Goal: Task Accomplishment & Management: Complete application form

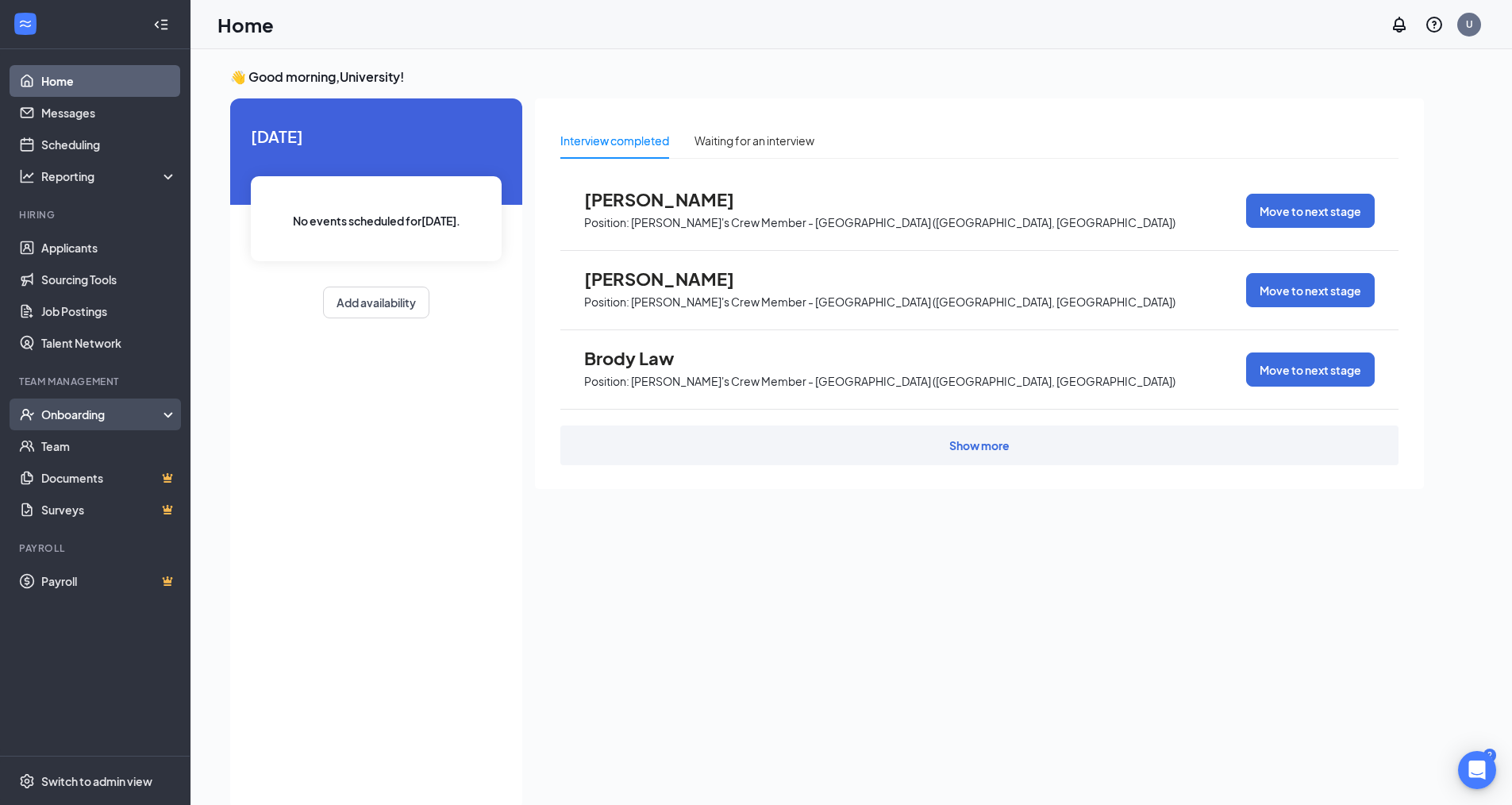
click at [64, 420] on div "Onboarding" at bounding box center [103, 414] width 122 height 16
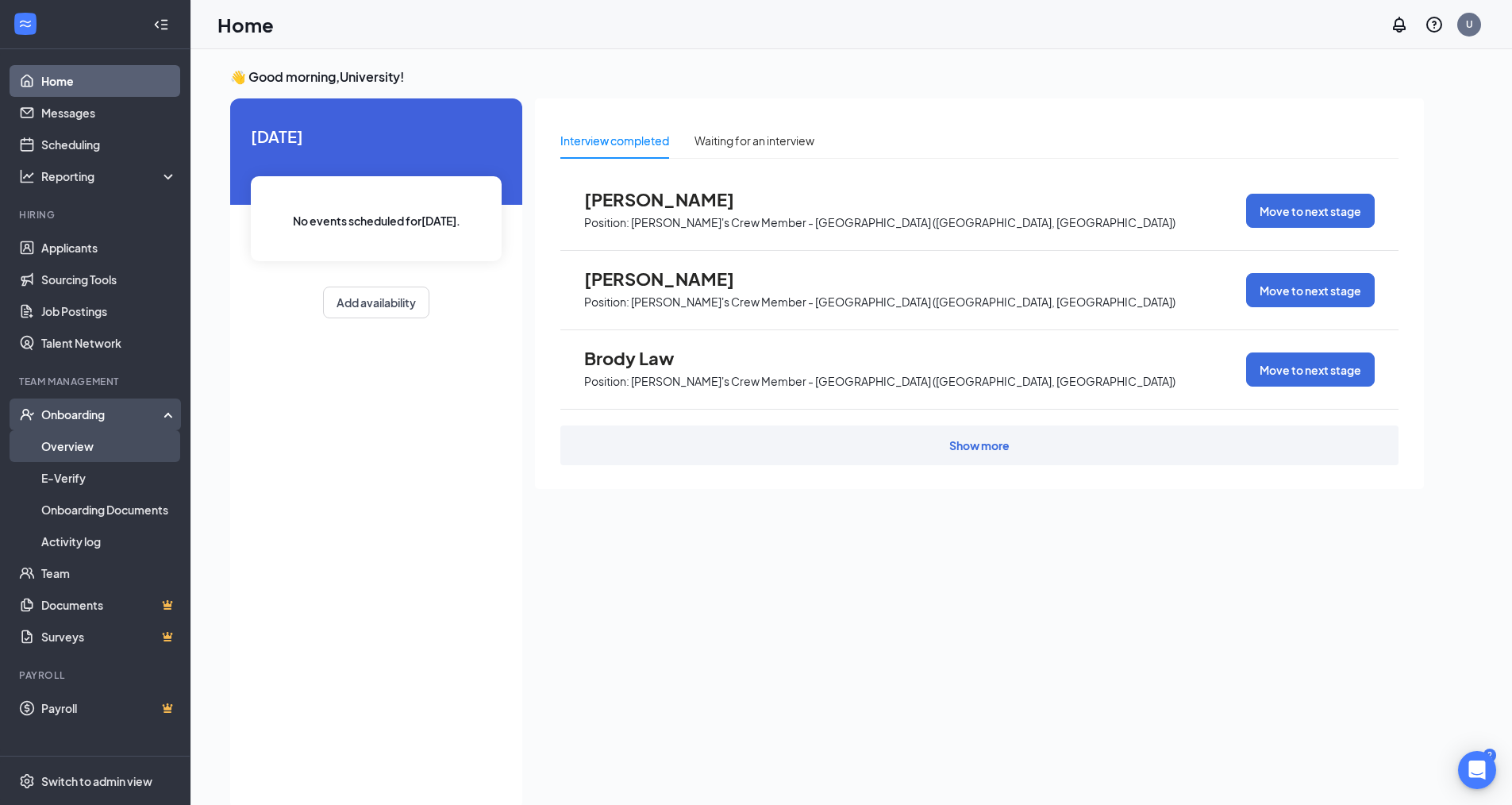
click at [64, 445] on link "Overview" at bounding box center [109, 446] width 135 height 32
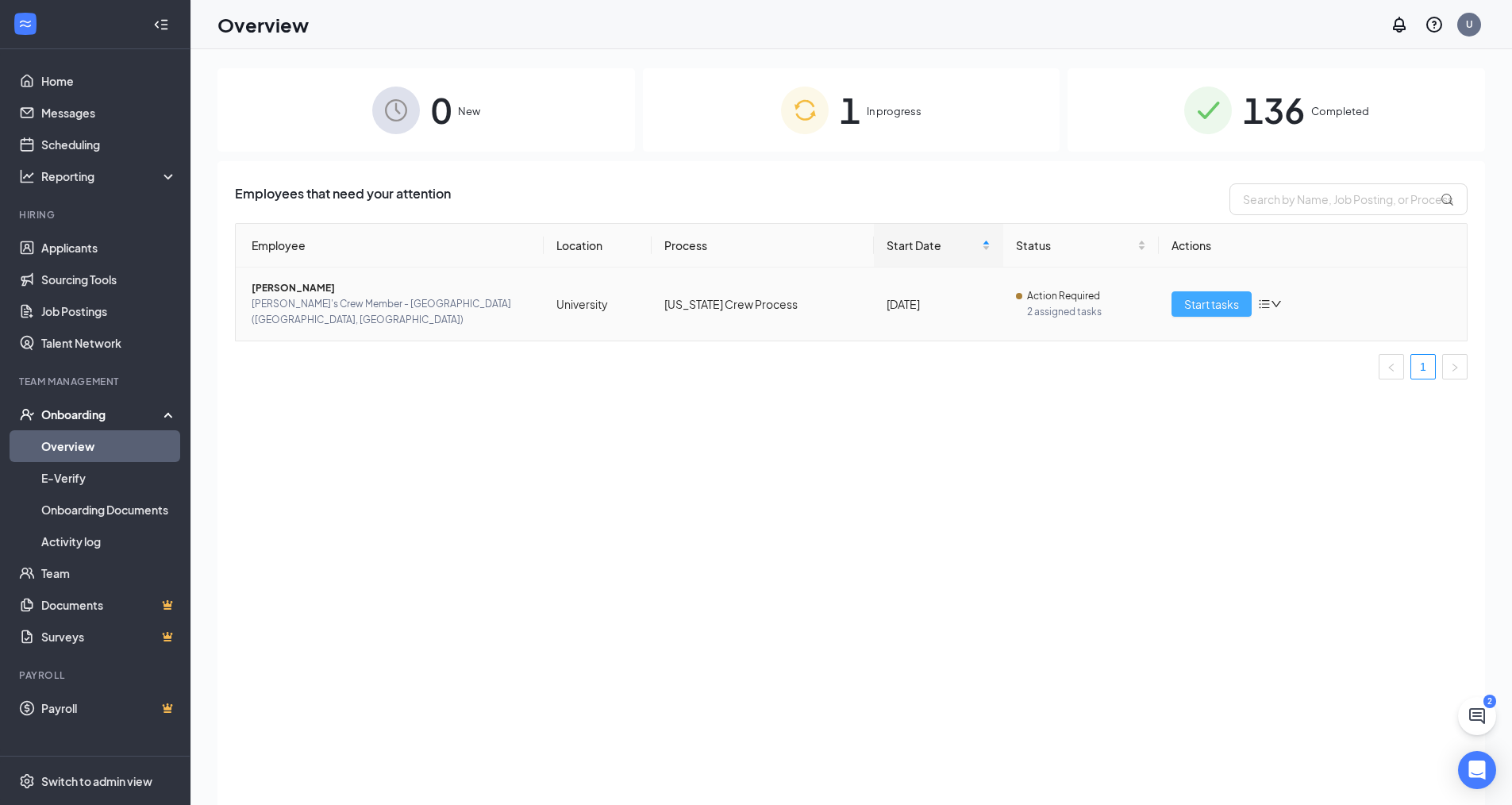
click at [1201, 300] on span "Start tasks" at bounding box center [1212, 304] width 55 height 18
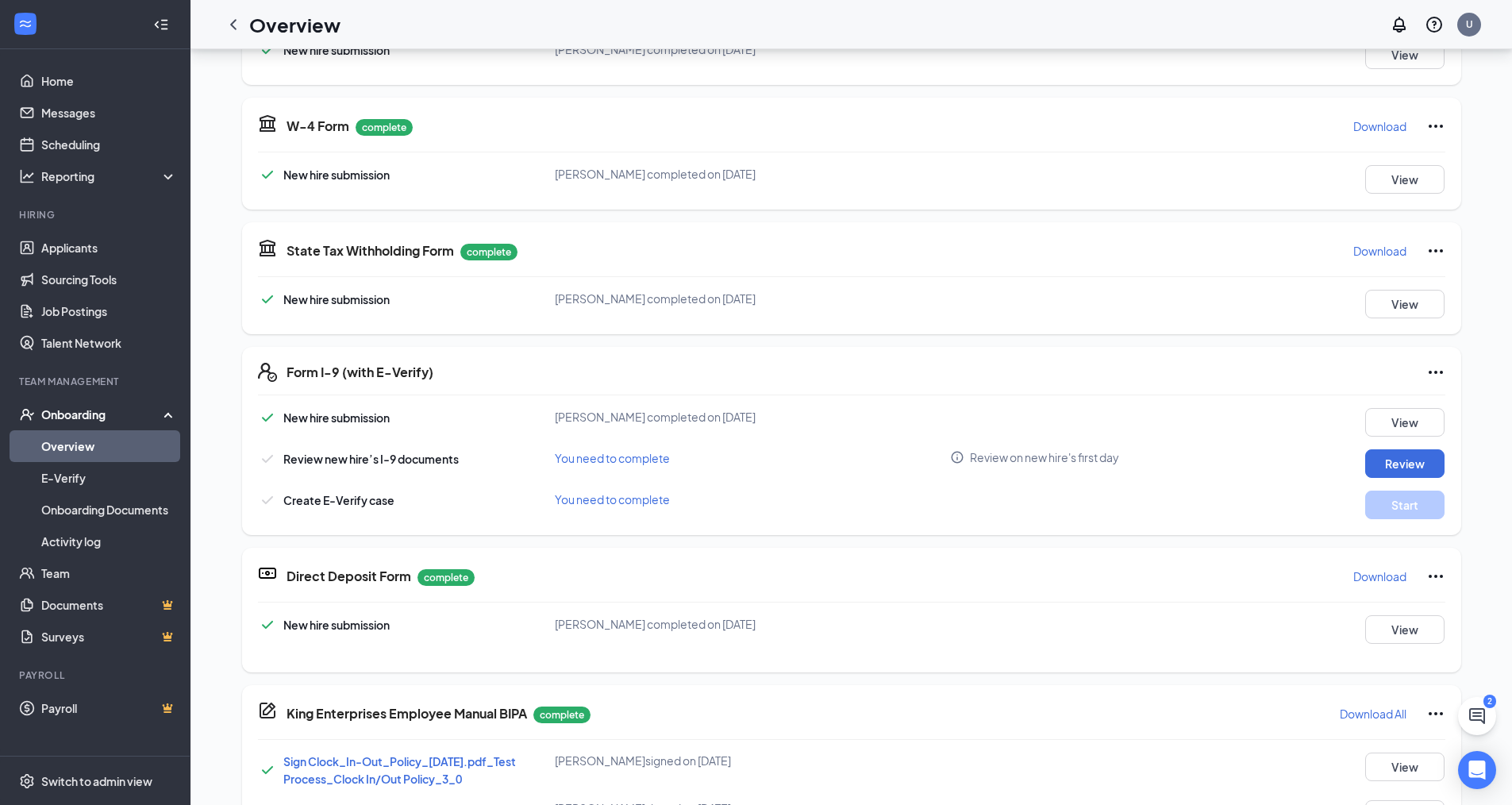
scroll to position [313, 0]
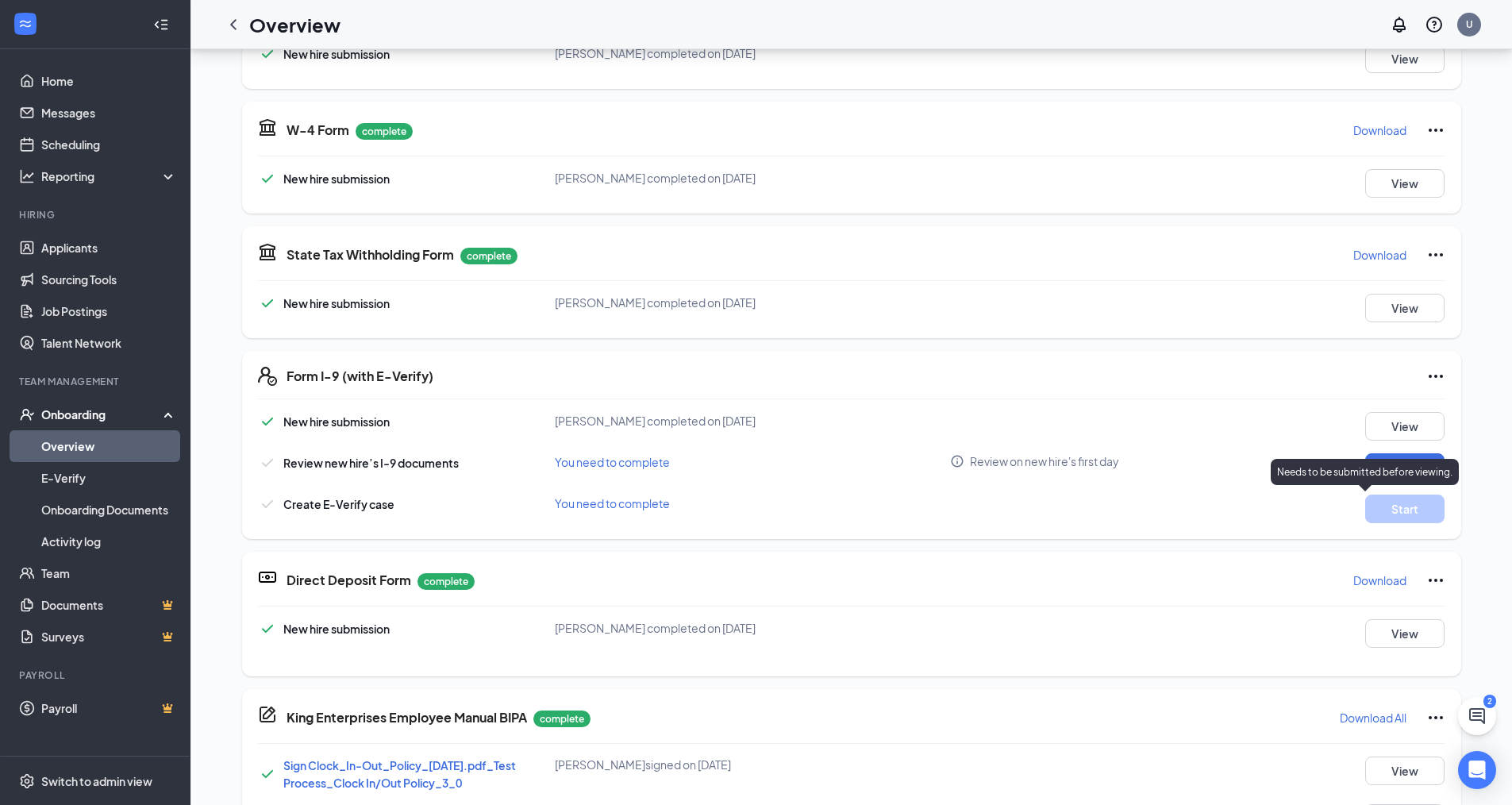
click at [1228, 489] on div "New hire submission Isabelle Beattie completed on Sep 15, 2025 View Review new …" at bounding box center [851, 467] width 1188 height 111
click at [1384, 461] on button "Review" at bounding box center [1405, 467] width 80 height 29
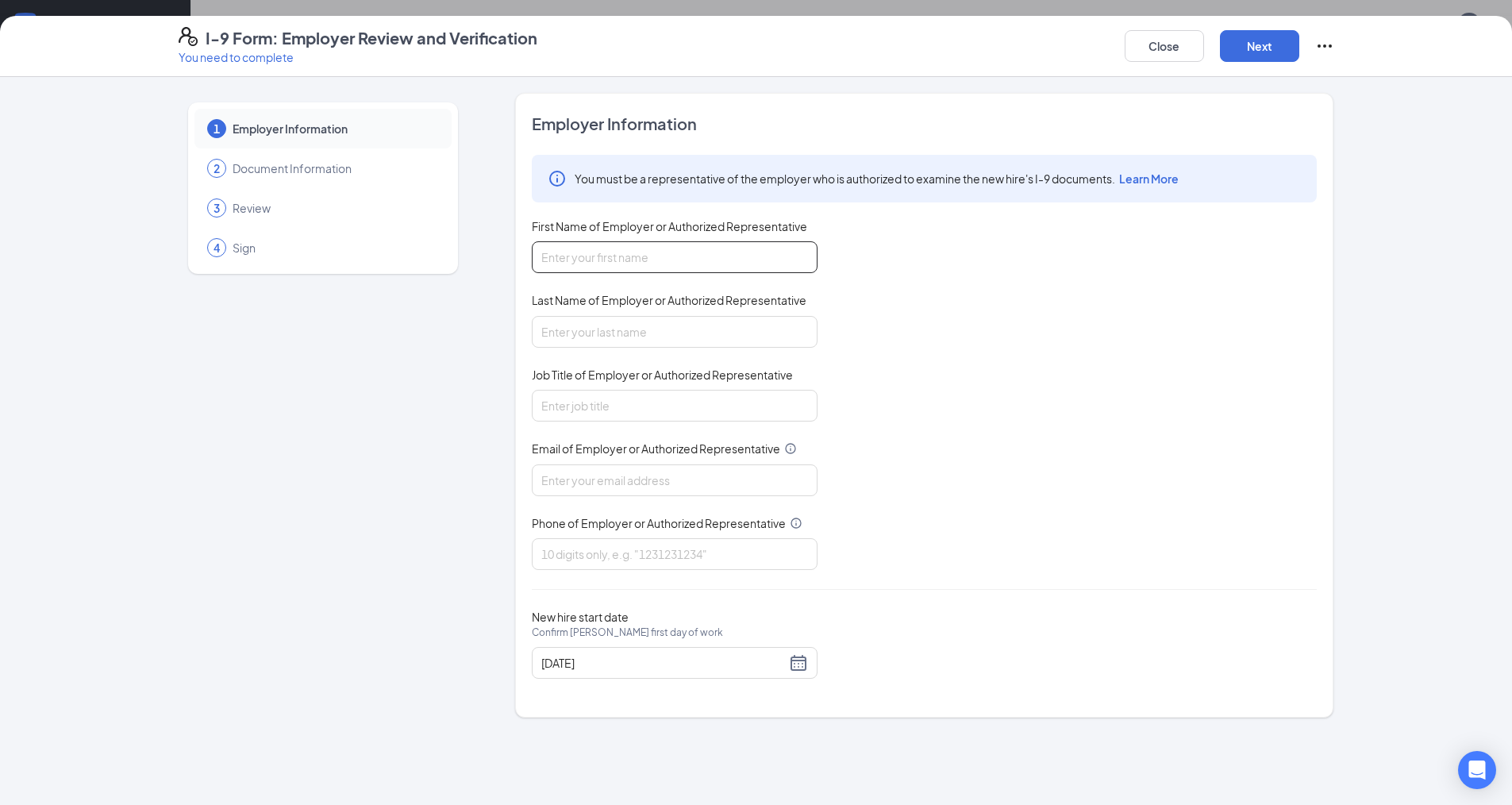
click at [553, 257] on input "First Name of Employer or Authorized Representative" at bounding box center [675, 257] width 286 height 32
type input "g"
type input "[PERSON_NAME]"
click at [538, 343] on input "Last Name of Employer or Authorized Representative" at bounding box center [675, 332] width 286 height 32
type input "Boone Sr"
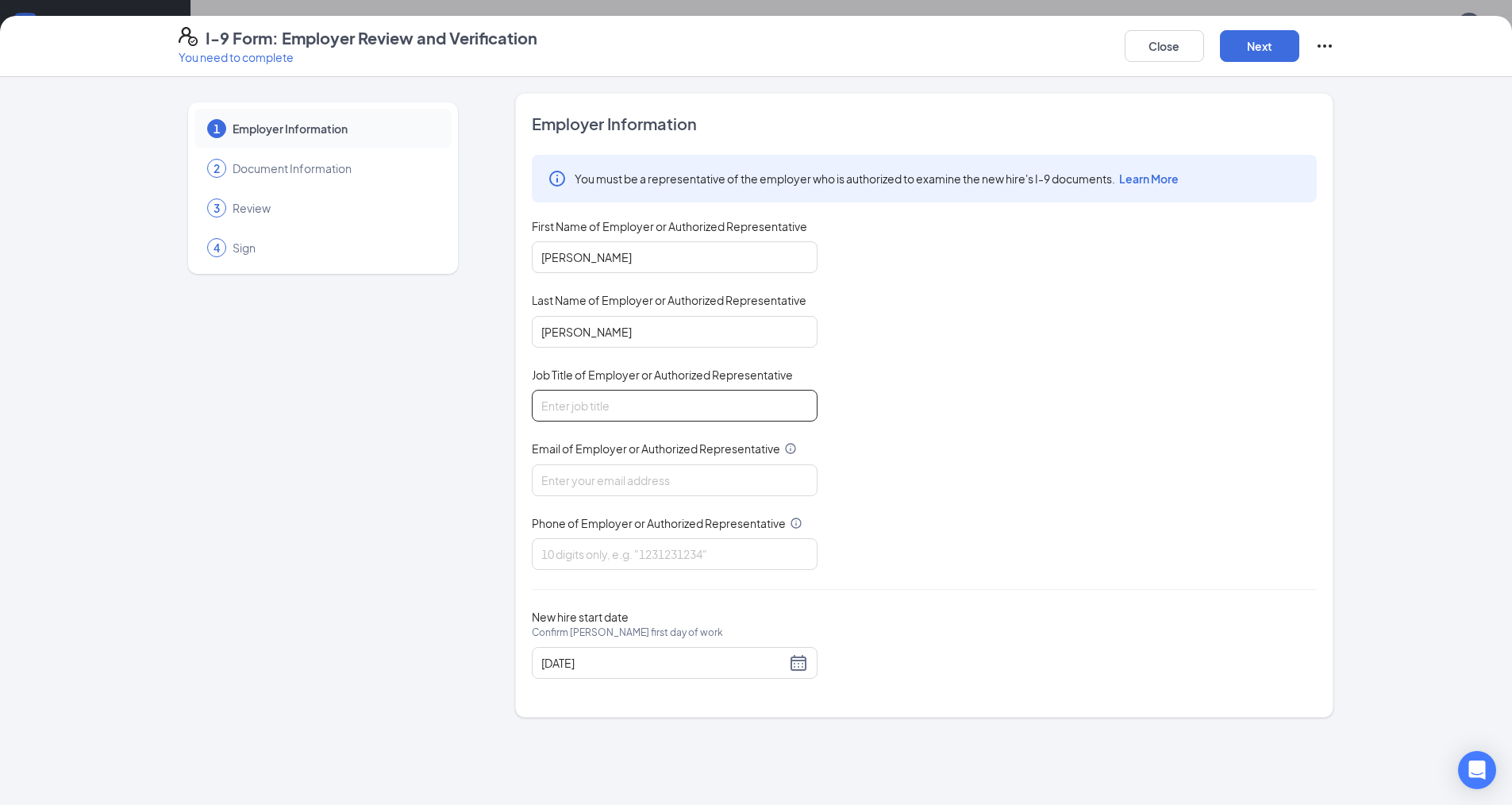
click at [578, 407] on input "Job Title of Employer or Authorized Representative" at bounding box center [675, 405] width 286 height 32
type input "General Manager"
click at [654, 483] on input "Email of Employer or Authorized Representative" at bounding box center [675, 480] width 286 height 32
type input "10691university@gmail.com"
drag, startPoint x: 649, startPoint y: 557, endPoint x: 624, endPoint y: 550, distance: 26.0
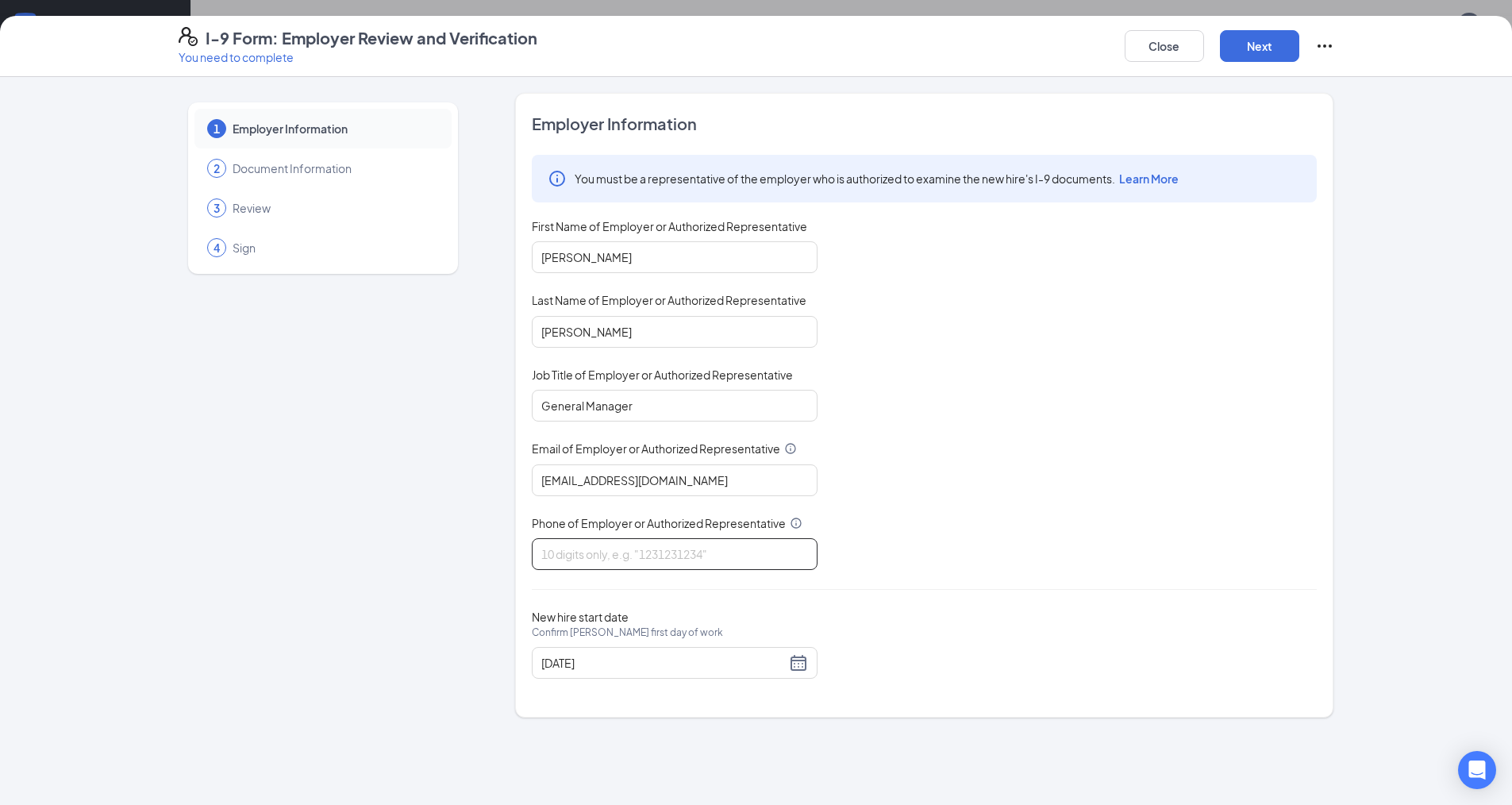
click at [649, 558] on input "Phone of Employer or Authorized Representative" at bounding box center [675, 555] width 286 height 32
type input "5152242099"
click at [800, 670] on div "09/16/2025" at bounding box center [675, 663] width 267 height 19
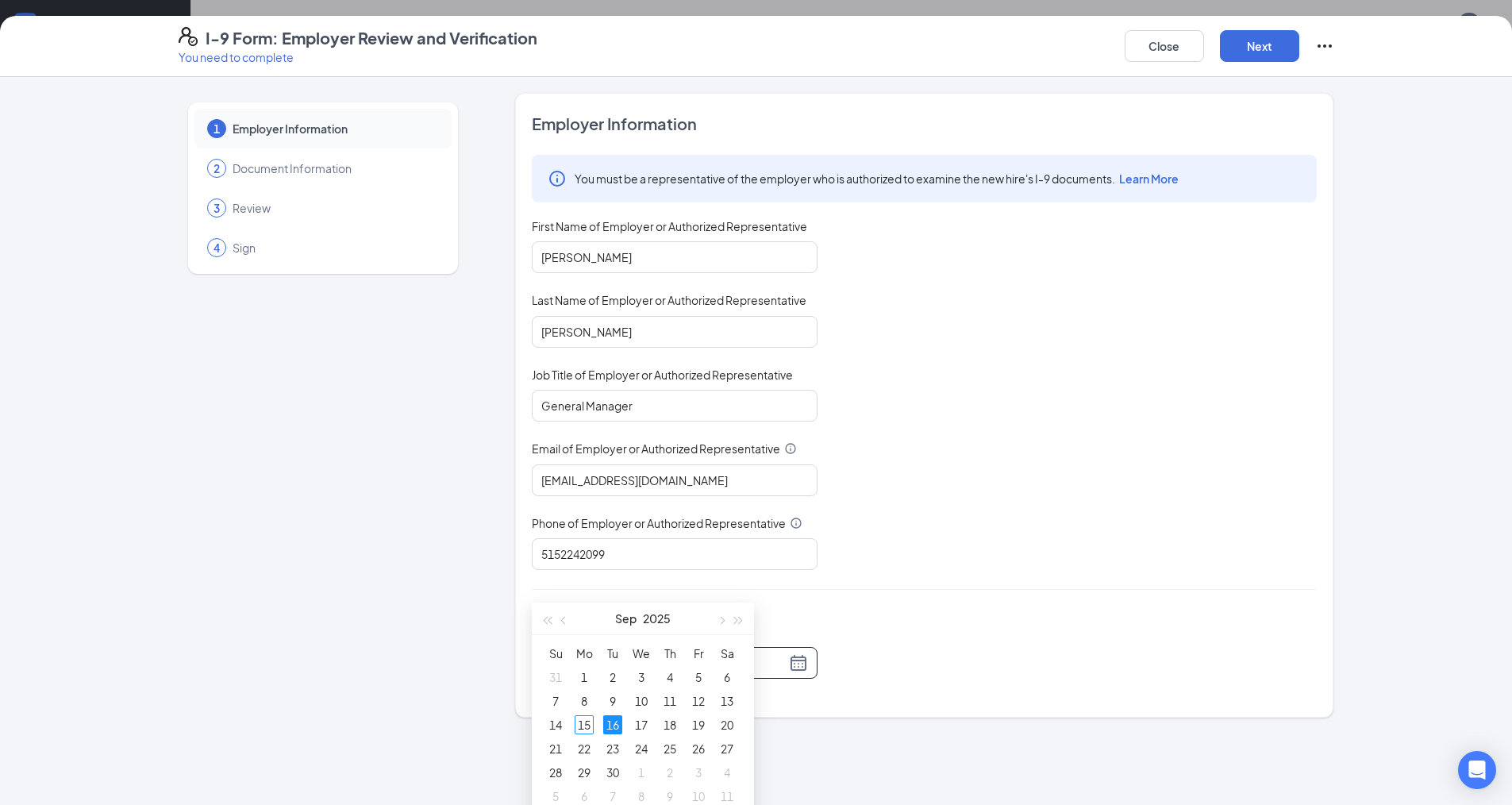
type input "09/16/2025"
click at [616, 718] on div "16" at bounding box center [613, 724] width 19 height 19
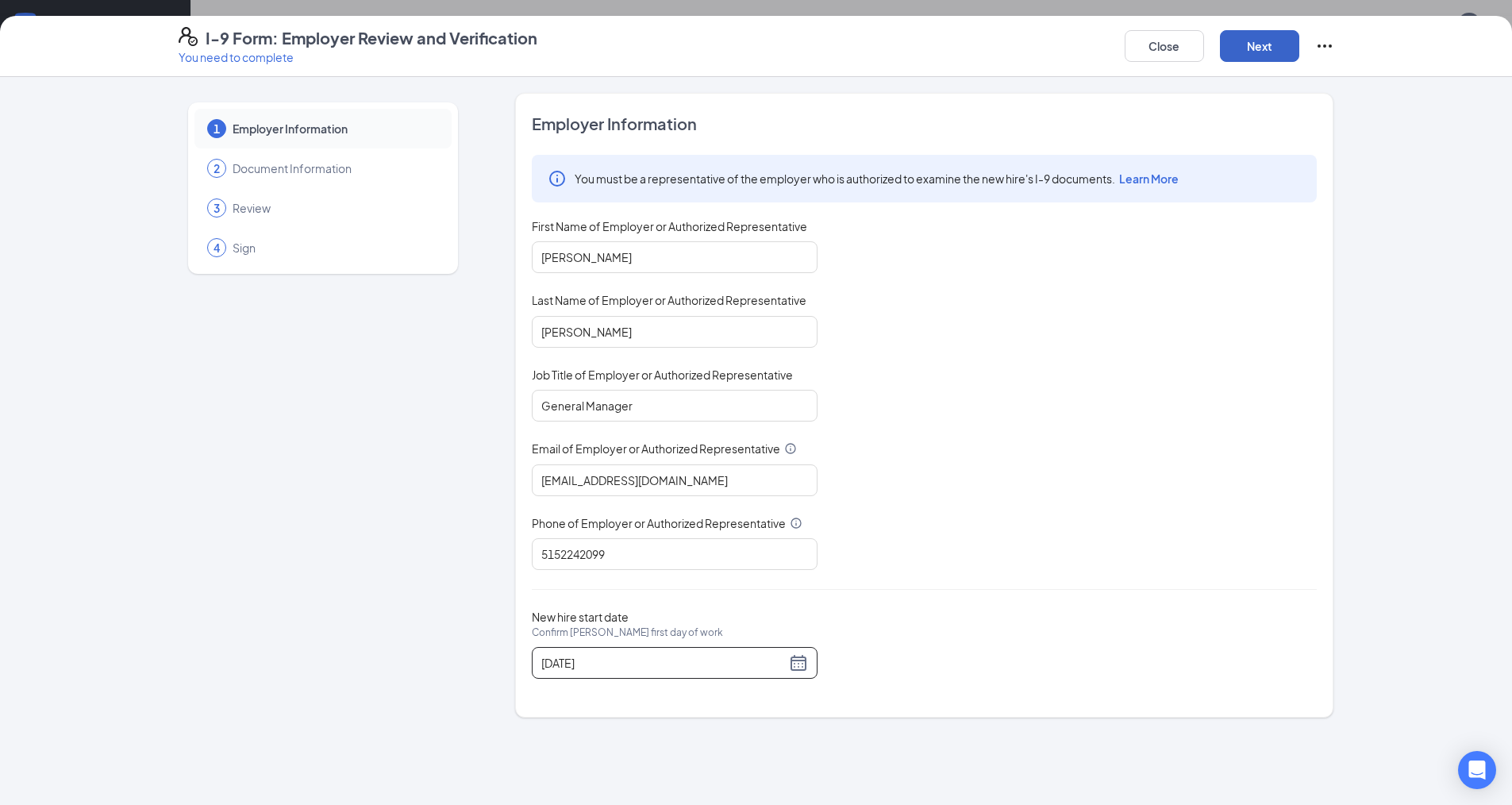
click at [1263, 47] on button "Next" at bounding box center [1260, 46] width 80 height 32
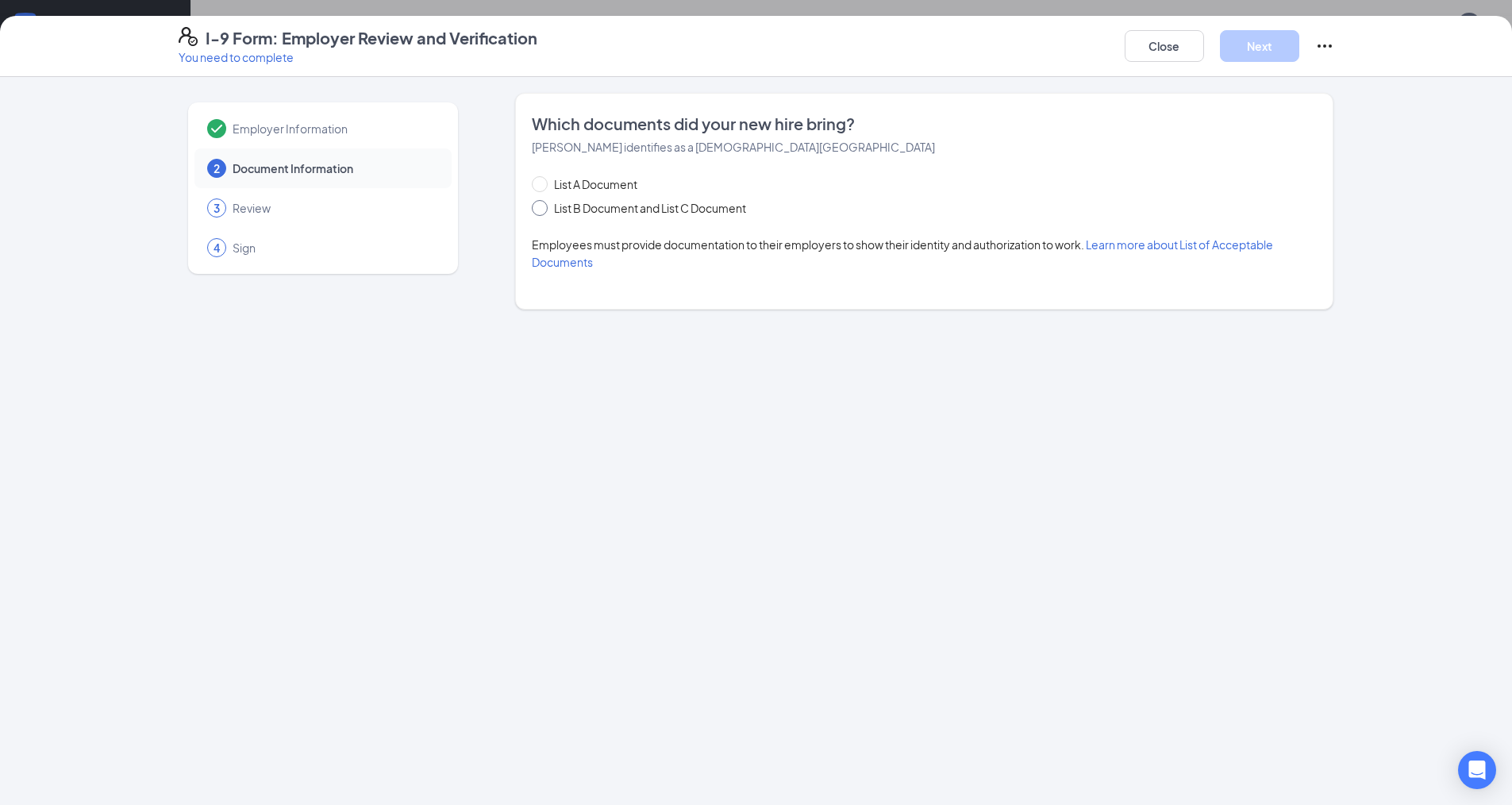
click at [536, 202] on input "List B Document and List C Document" at bounding box center [538, 206] width 11 height 11
radio input "true"
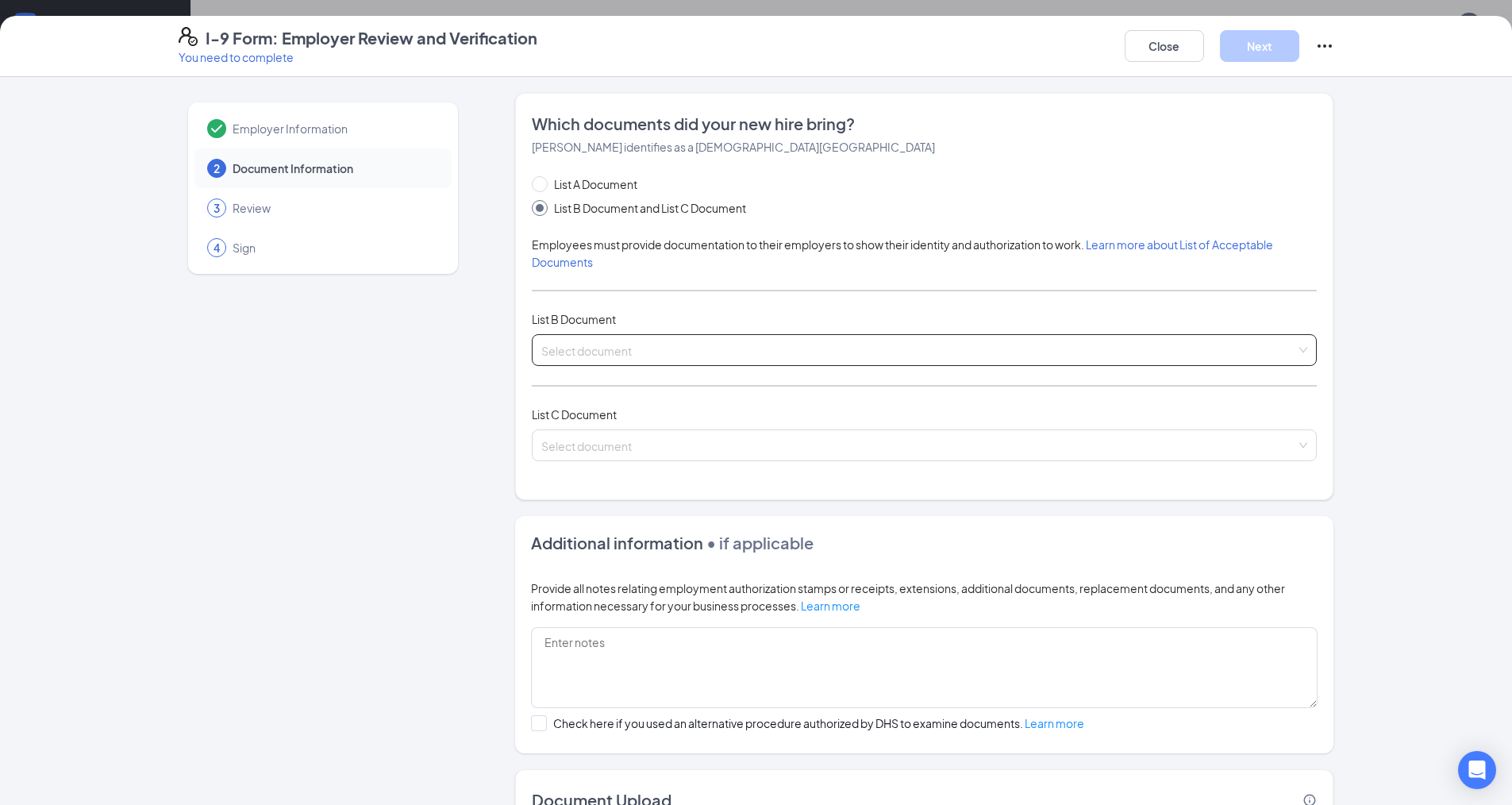
click at [541, 356] on input "search" at bounding box center [919, 347] width 755 height 24
drag, startPoint x: 456, startPoint y: 358, endPoint x: 483, endPoint y: 363, distance: 27.5
click at [461, 358] on div "Employer Information 2 Document Information 3 Review 4 Sign" at bounding box center [324, 498] width 289 height 811
click at [587, 441] on input "search" at bounding box center [919, 442] width 755 height 24
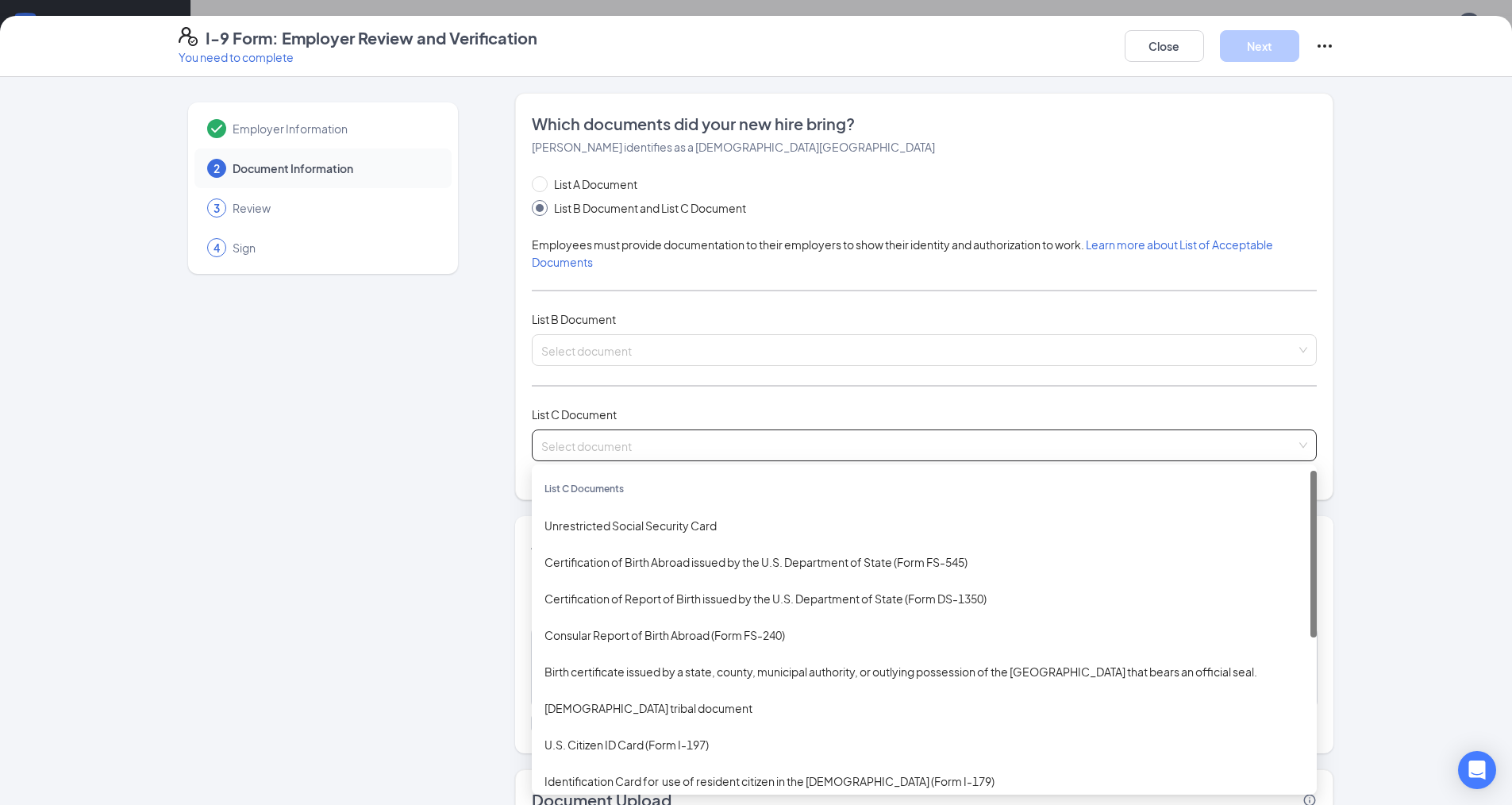
click at [357, 378] on div "Employer Information 2 Document Information 3 Review 4 Sign" at bounding box center [324, 498] width 289 height 811
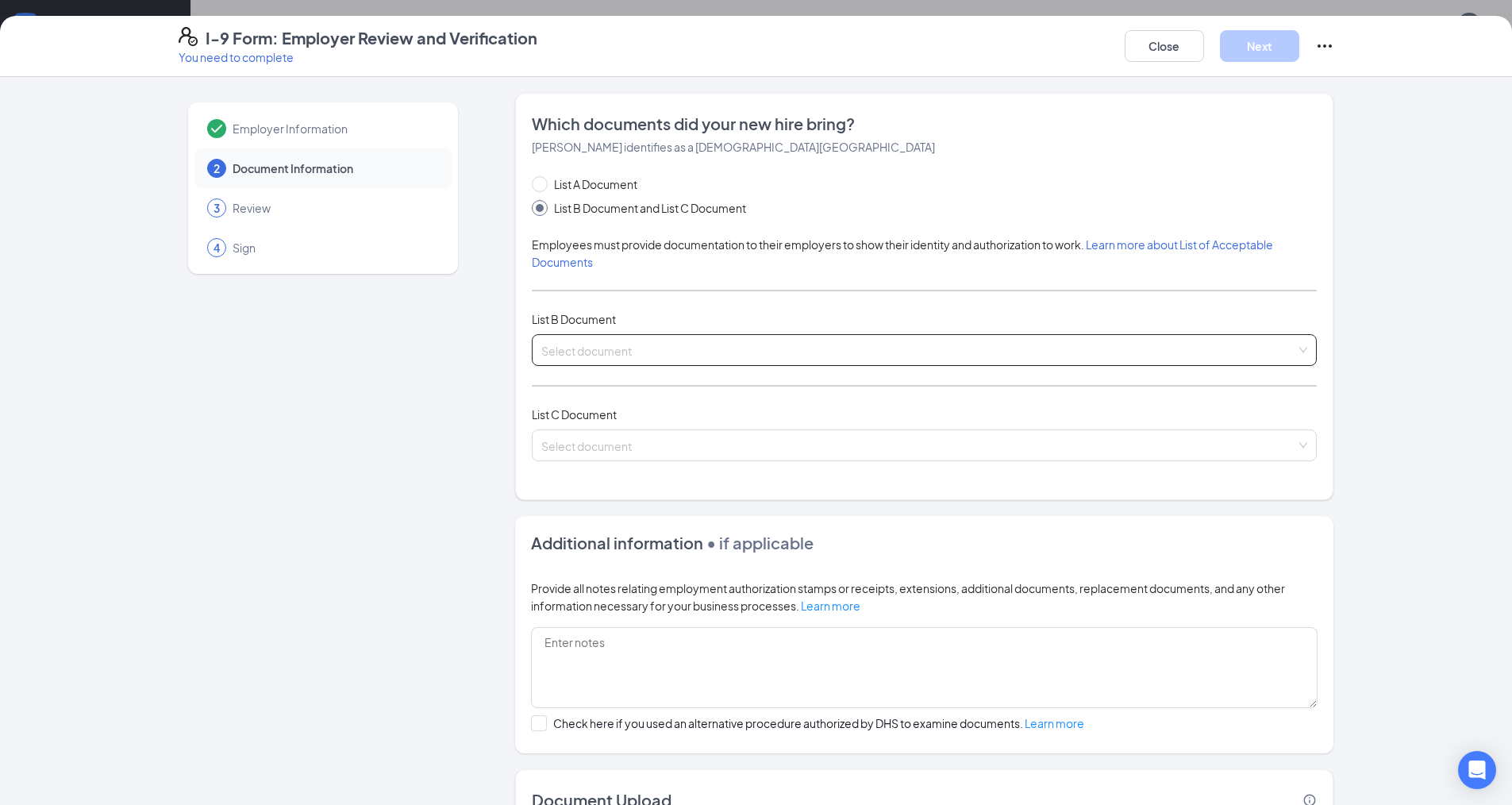
click at [566, 351] on input "search" at bounding box center [919, 347] width 755 height 24
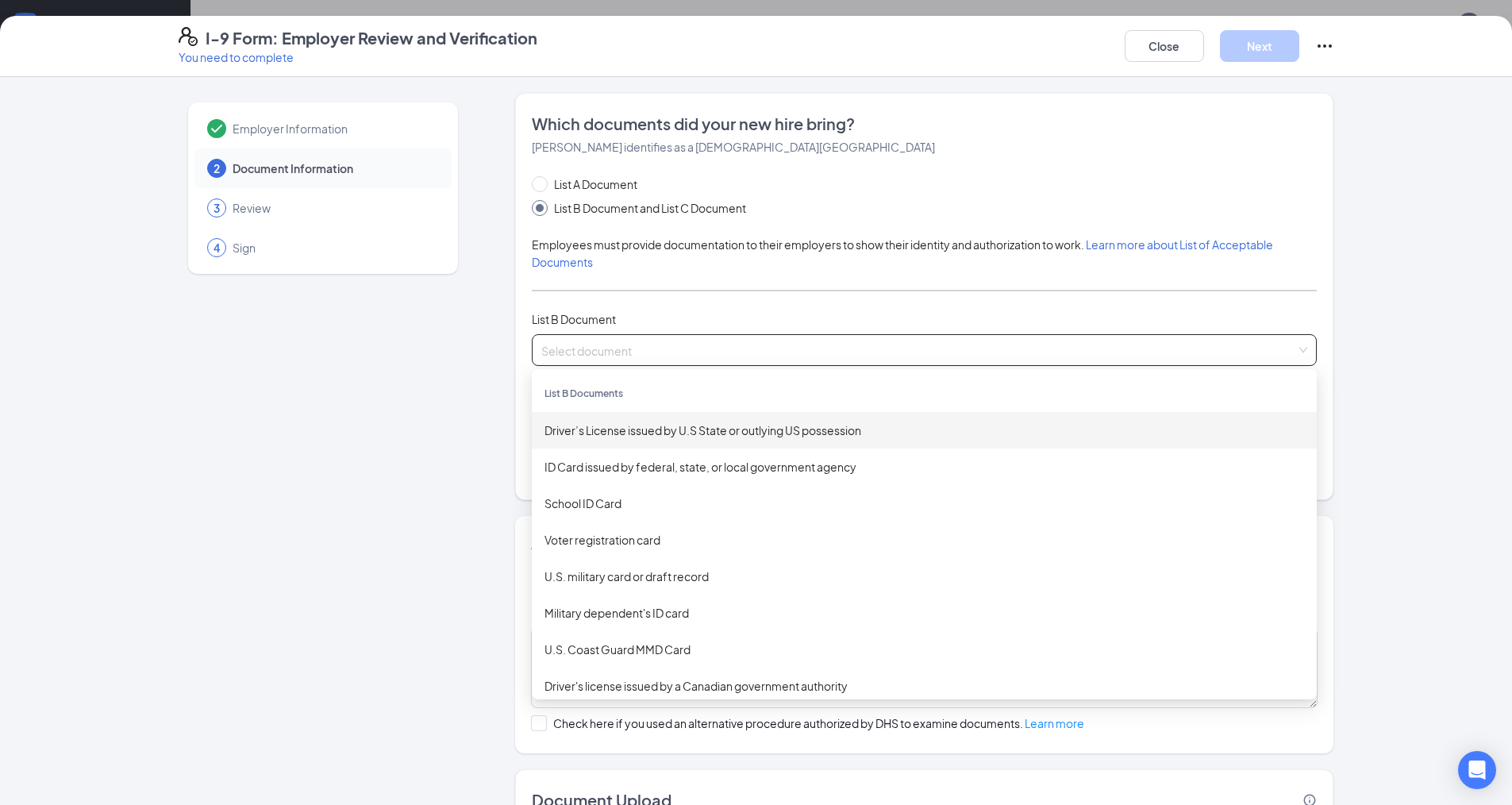
click at [587, 433] on div "Driver’s License issued by U.S State or outlying US possession" at bounding box center [923, 430] width 759 height 18
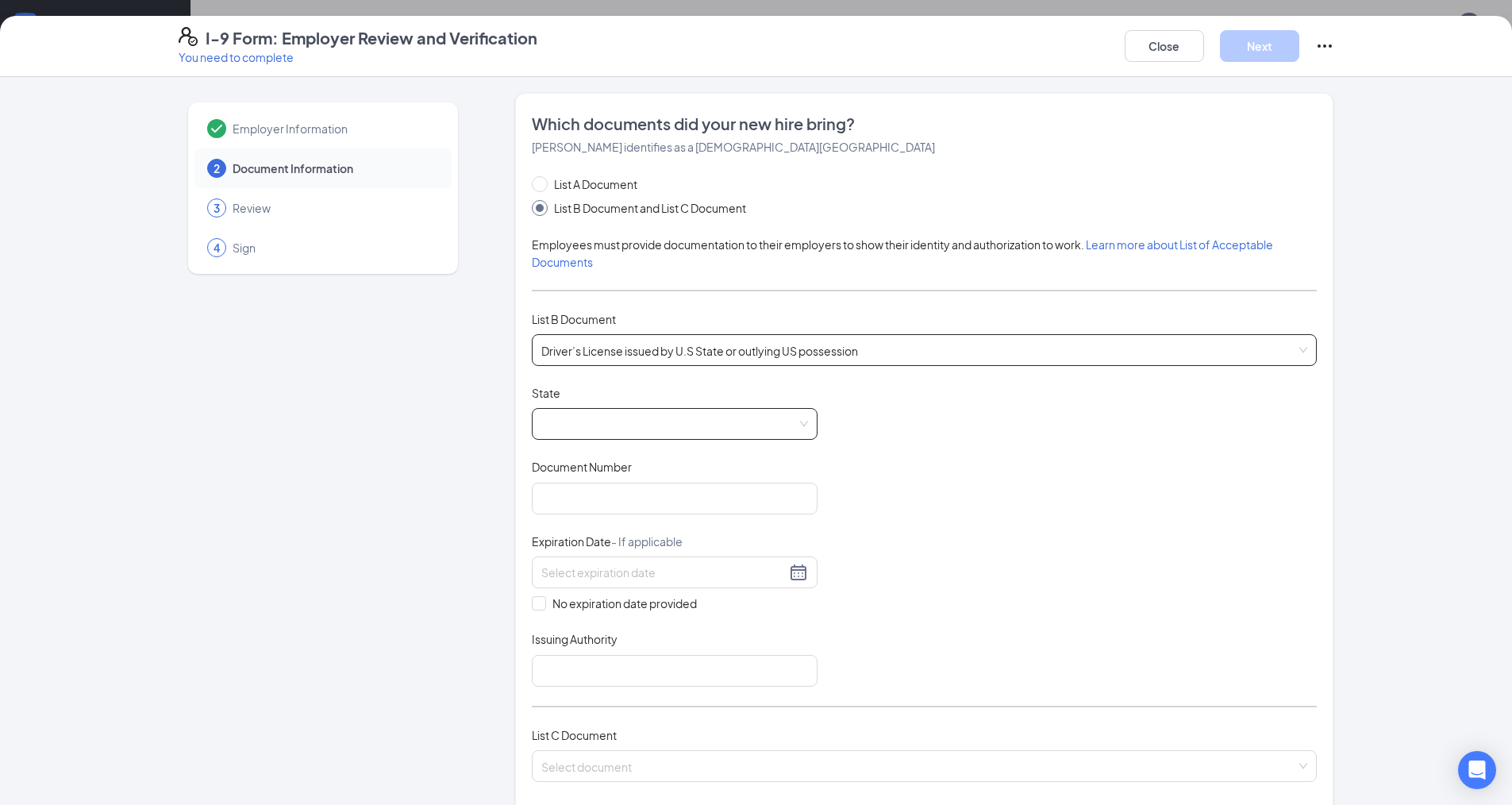
click at [587, 429] on span at bounding box center [675, 424] width 267 height 31
click at [561, 541] on div "Iowa" at bounding box center [674, 532] width 260 height 18
click at [601, 507] on input "Document Number" at bounding box center [675, 499] width 286 height 32
type input "666AW8138"
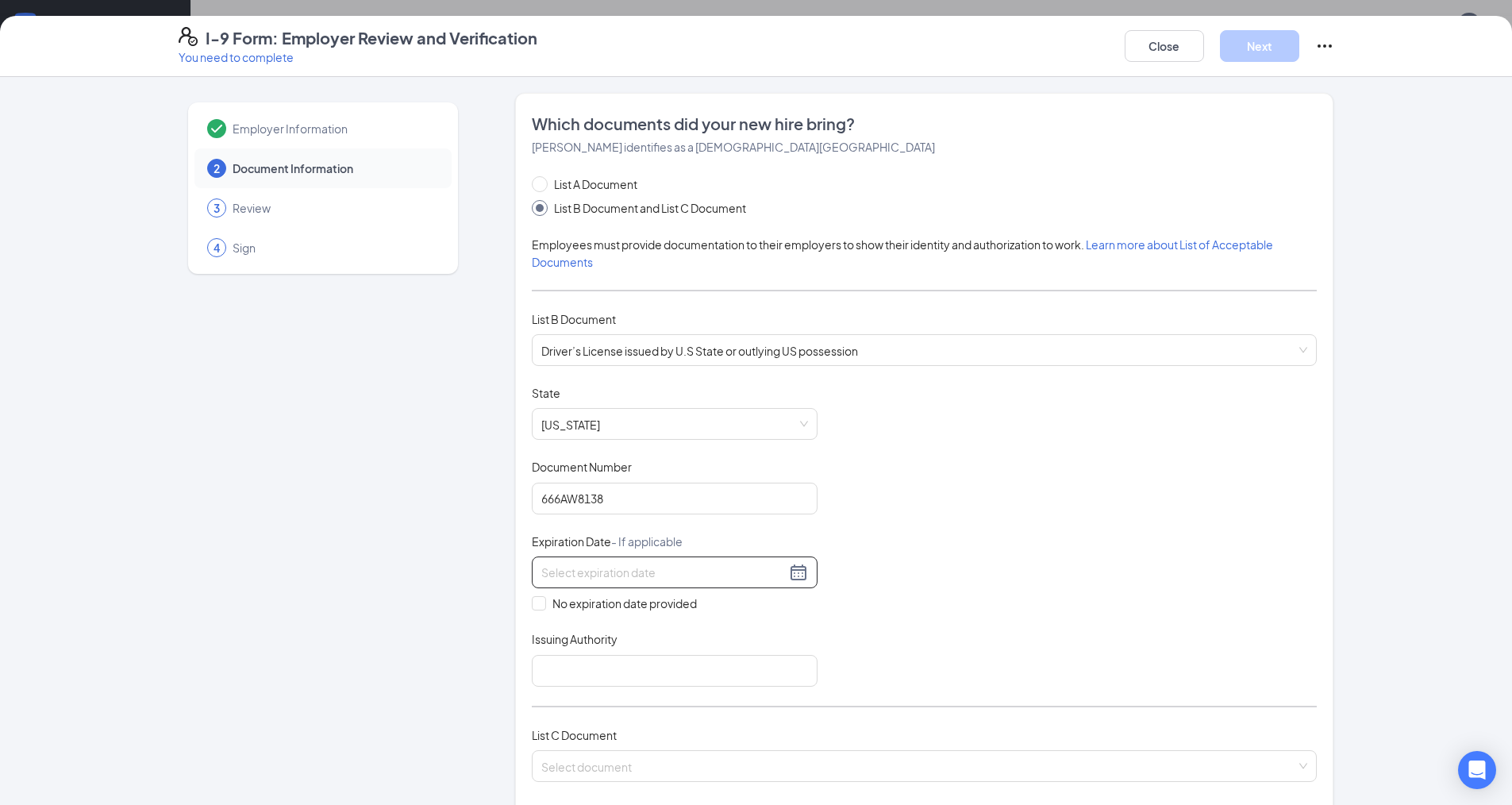
click at [786, 573] on div at bounding box center [675, 572] width 267 height 19
click at [718, 607] on button "button" at bounding box center [714, 607] width 18 height 32
click at [733, 608] on span "button" at bounding box center [732, 609] width 8 height 8
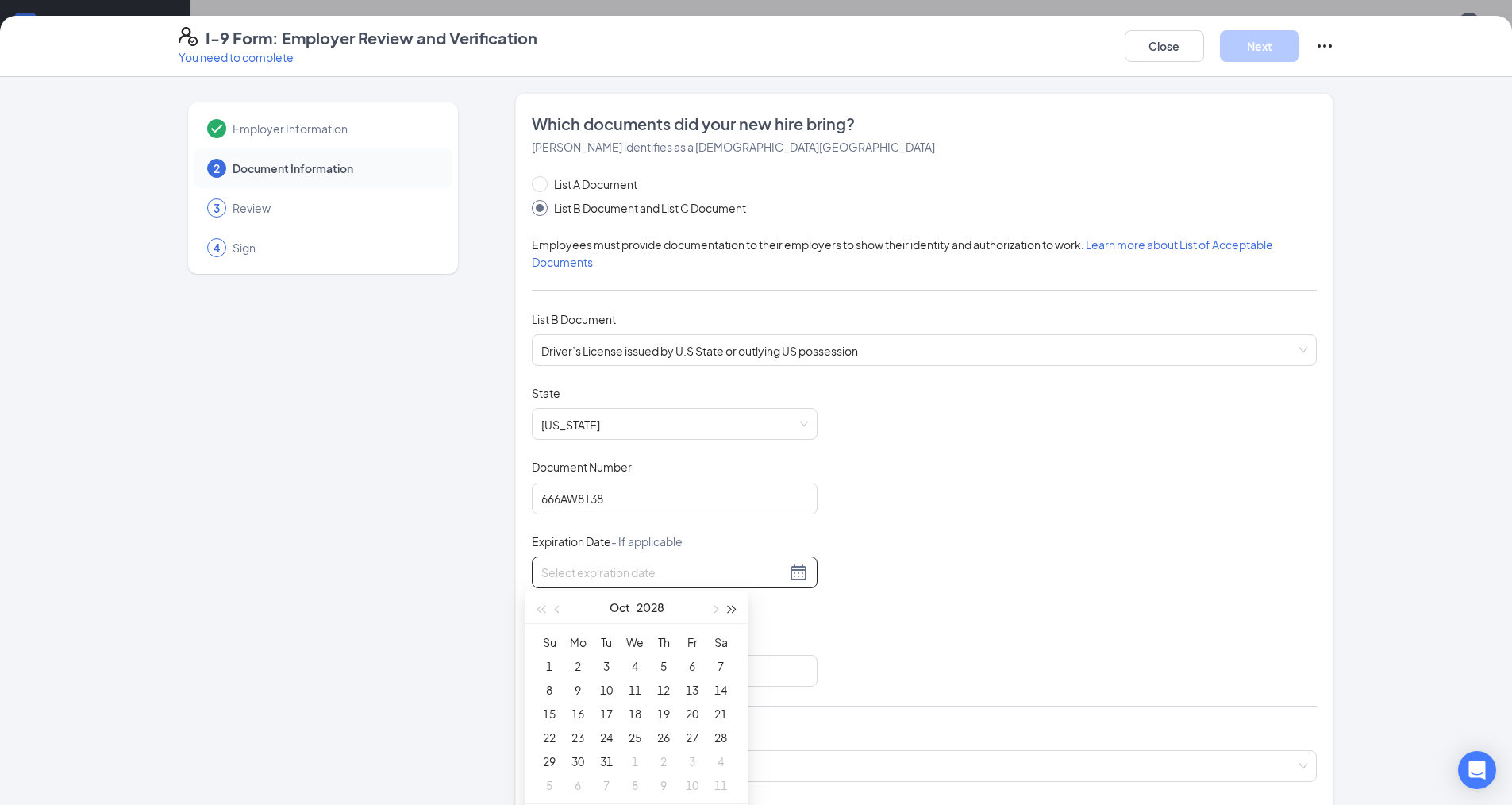
click at [731, 608] on span "button" at bounding box center [732, 609] width 8 height 8
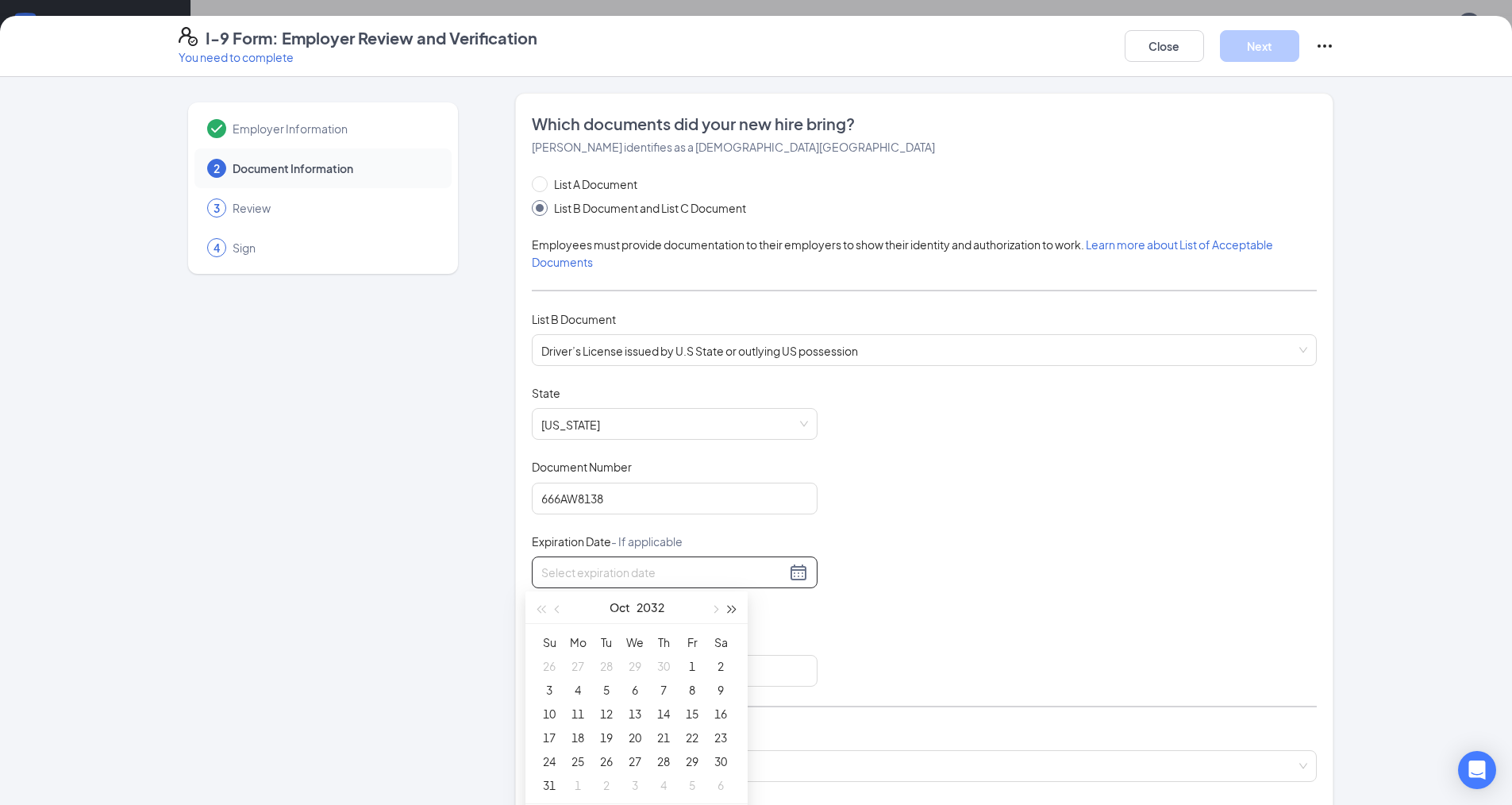
click at [731, 608] on span "button" at bounding box center [732, 609] width 8 height 8
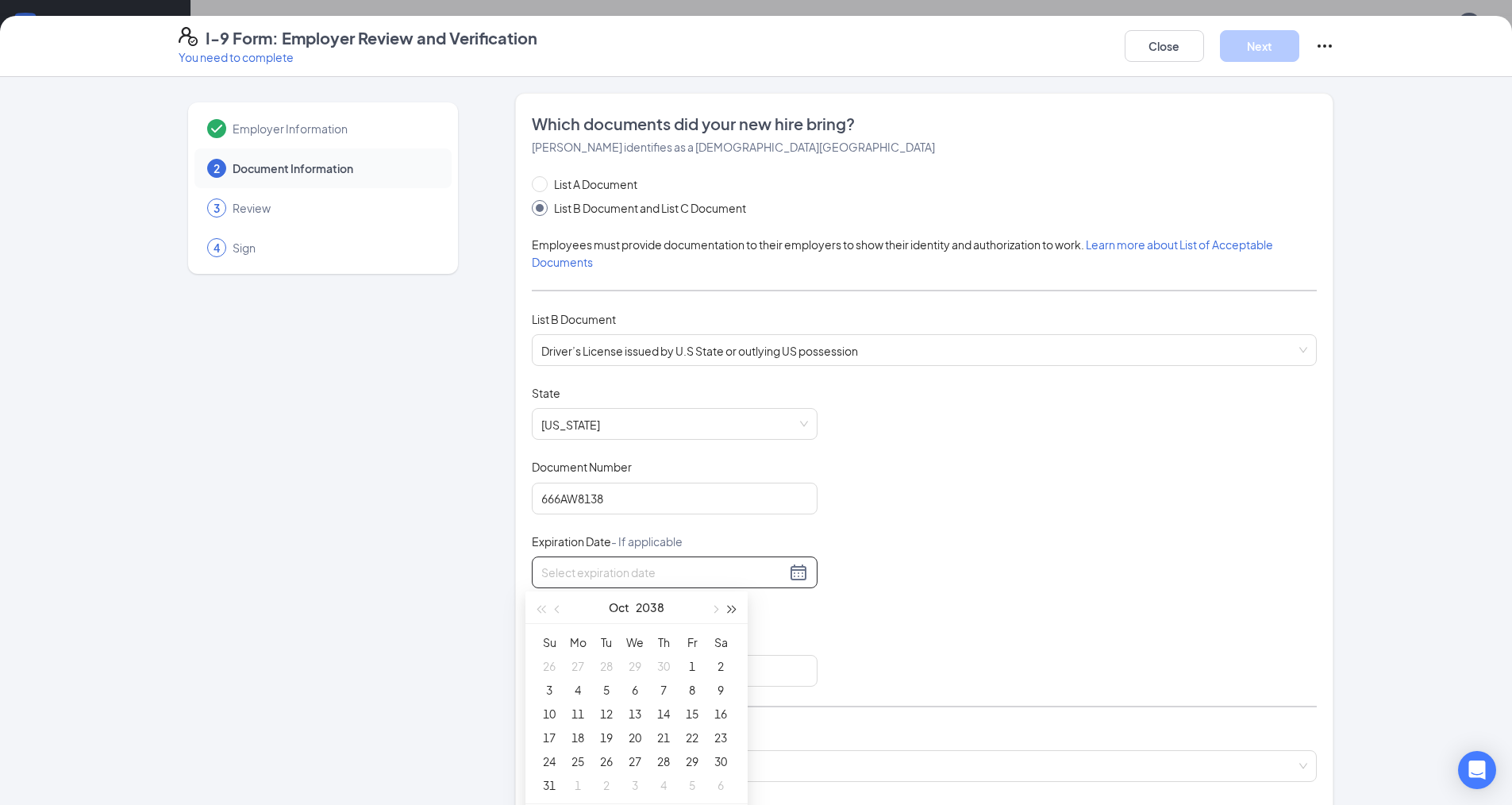
click at [731, 608] on span "button" at bounding box center [732, 609] width 8 height 8
click at [538, 607] on button "button" at bounding box center [540, 607] width 18 height 32
click at [539, 608] on span "button" at bounding box center [540, 609] width 8 height 8
click at [540, 608] on span "button" at bounding box center [540, 609] width 8 height 8
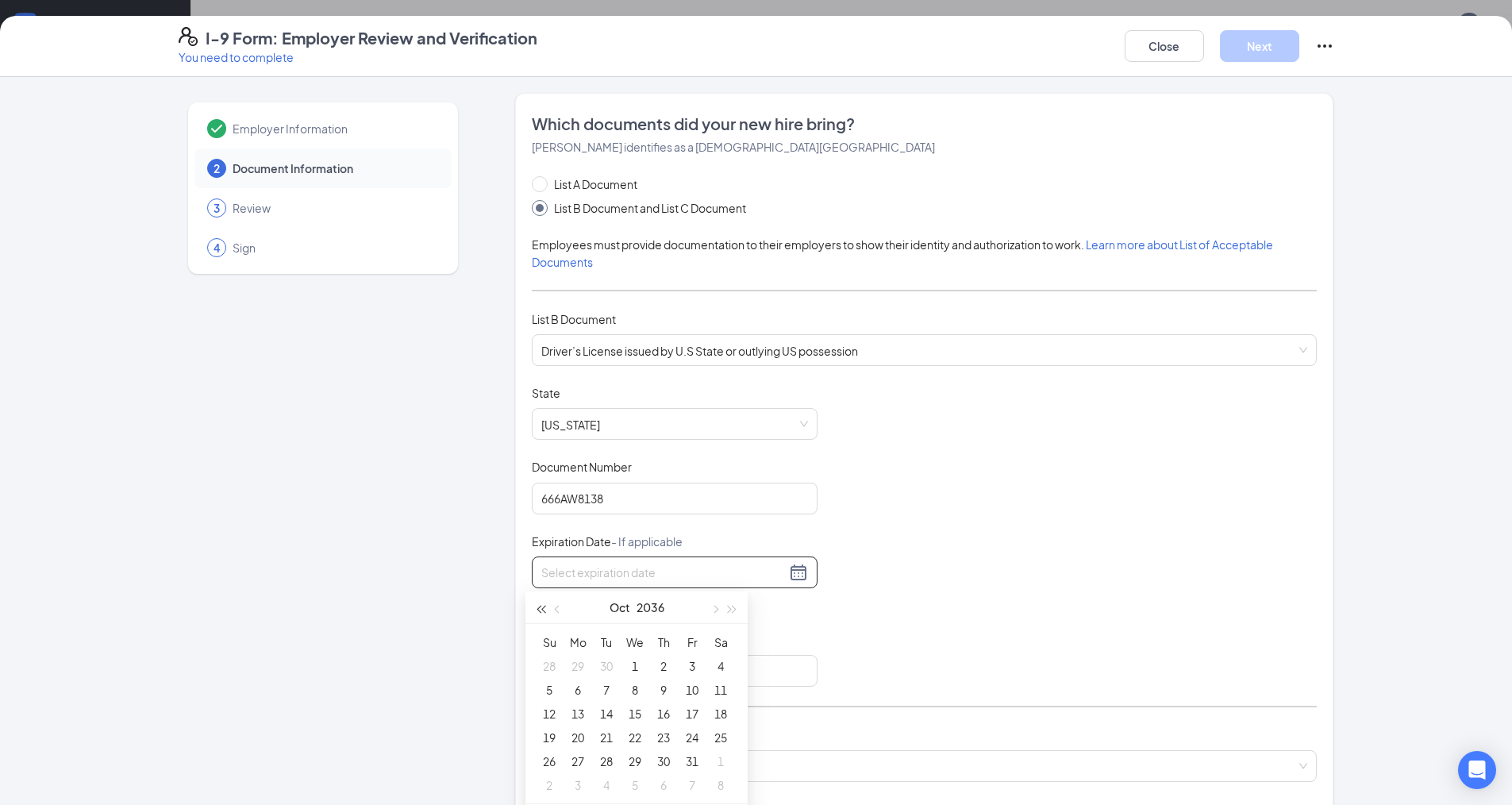
click at [540, 608] on span "button" at bounding box center [540, 609] width 8 height 8
click at [557, 608] on span "button" at bounding box center [559, 609] width 8 height 8
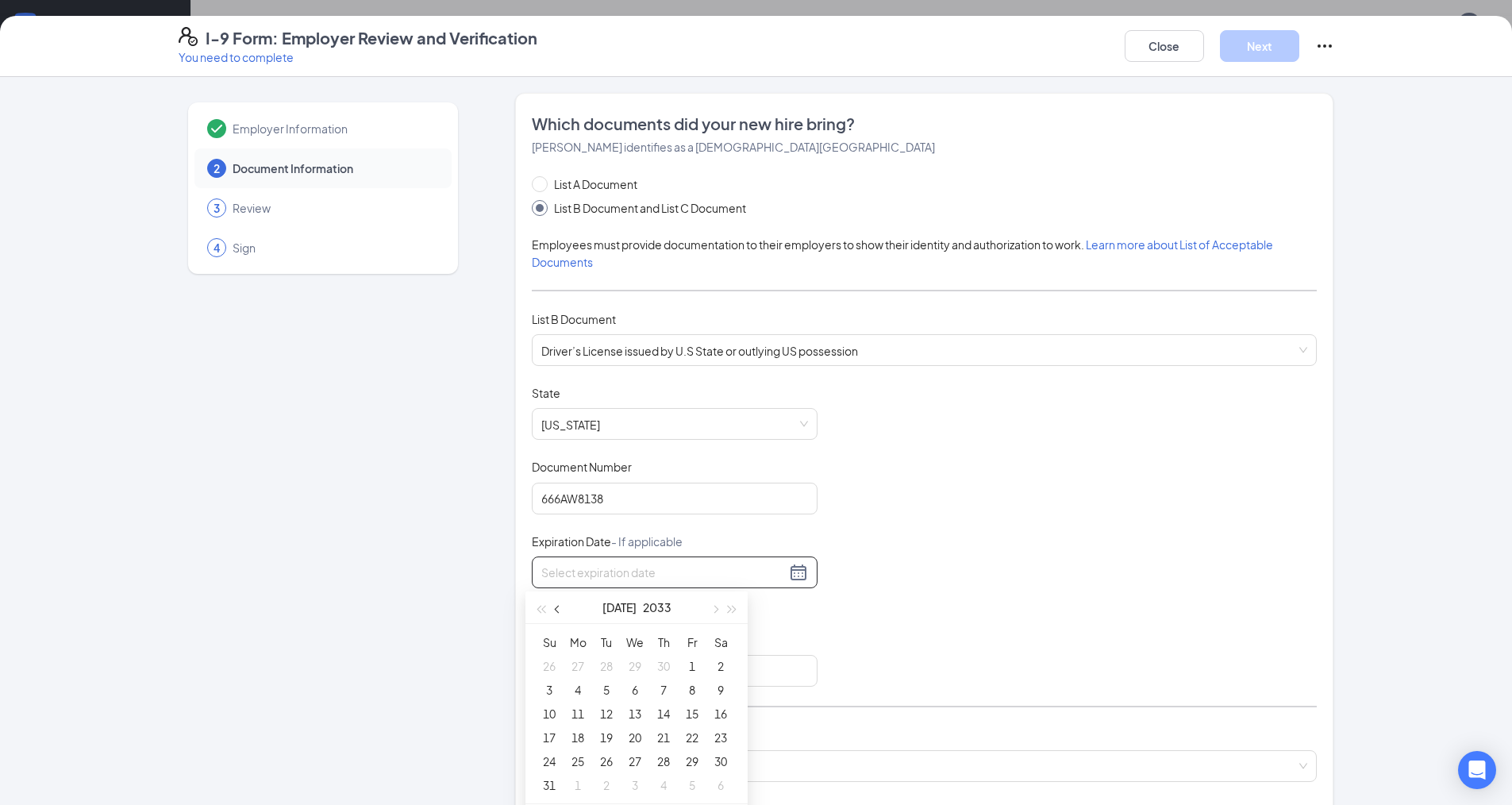
click at [557, 608] on span "button" at bounding box center [559, 609] width 8 height 8
click at [709, 607] on button "button" at bounding box center [714, 607] width 18 height 32
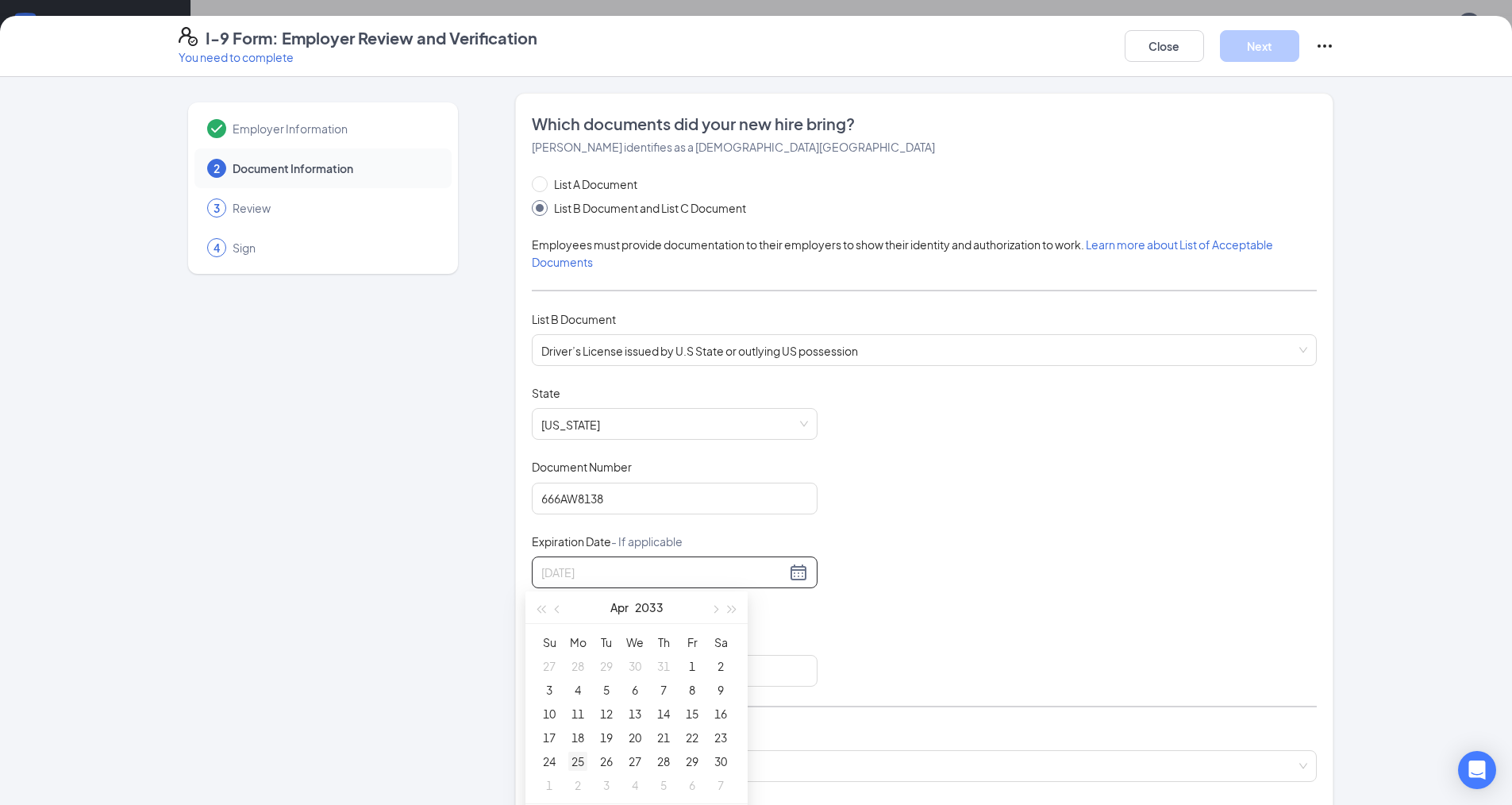
type input "04/25/2033"
click at [576, 761] on div "25" at bounding box center [578, 761] width 19 height 19
click at [593, 677] on input "Issuing Authority" at bounding box center [675, 671] width 286 height 32
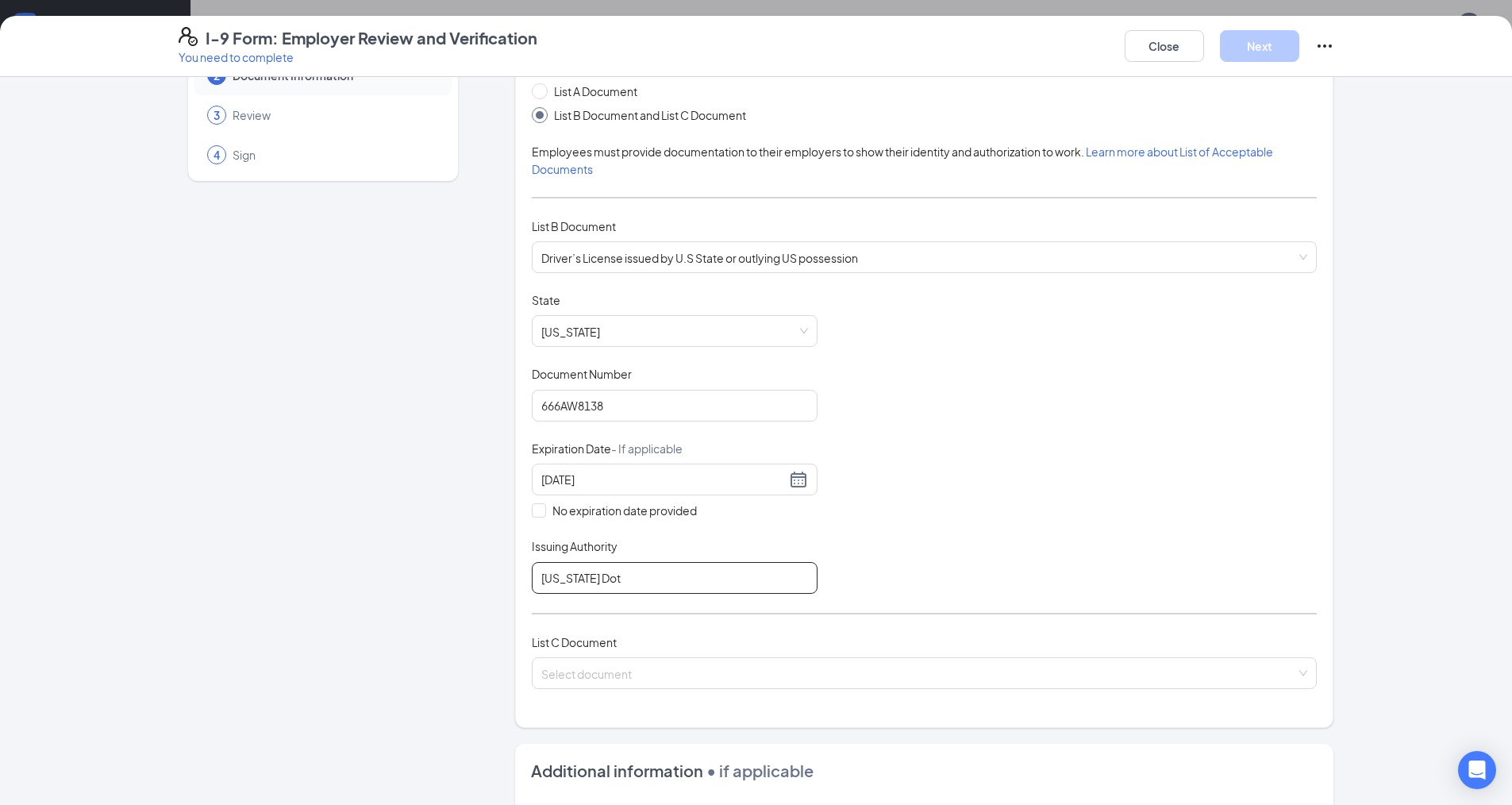
scroll to position [238, 0]
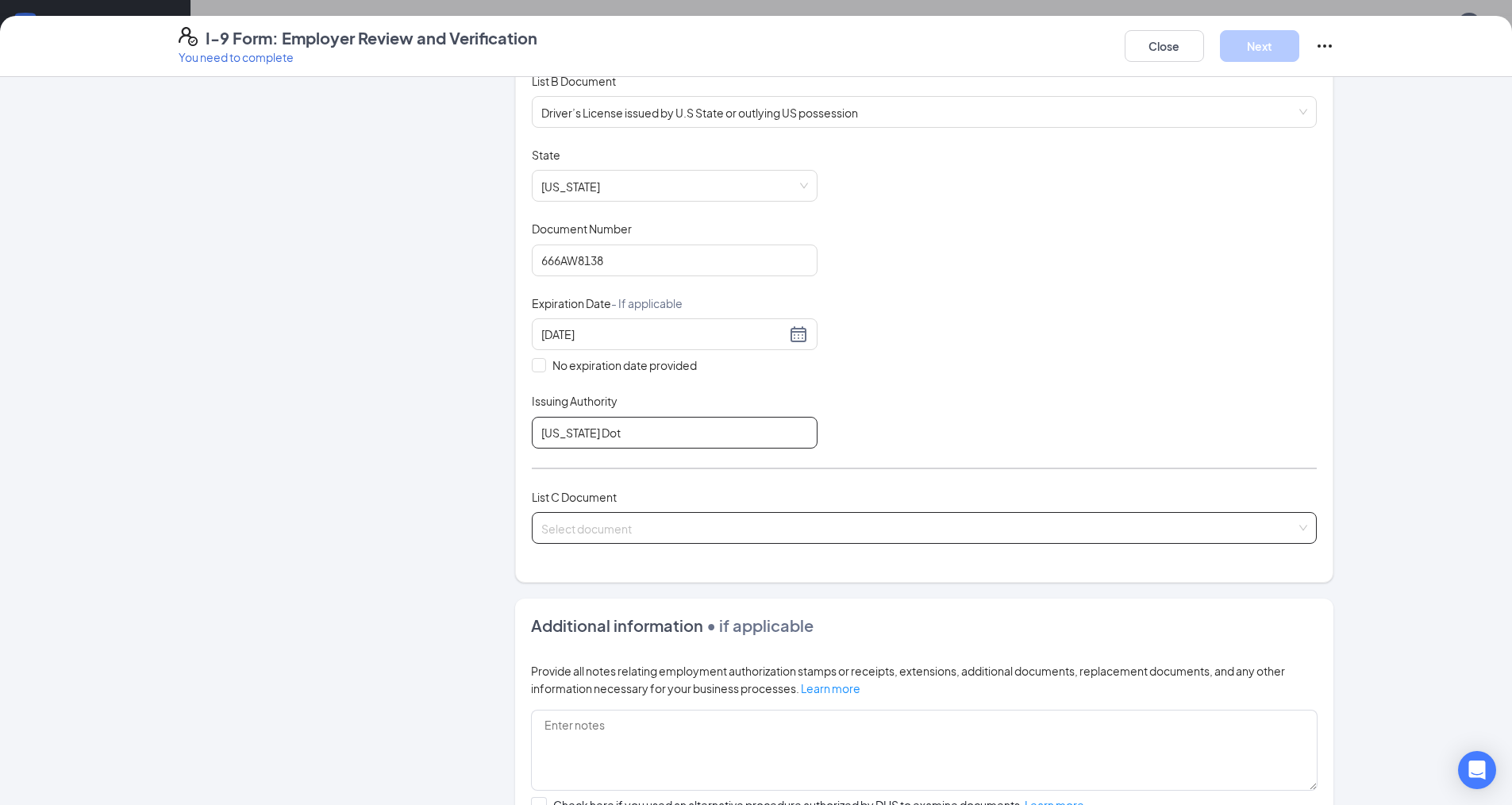
type input "[US_STATE] Dot"
click at [578, 520] on input "search" at bounding box center [919, 525] width 755 height 24
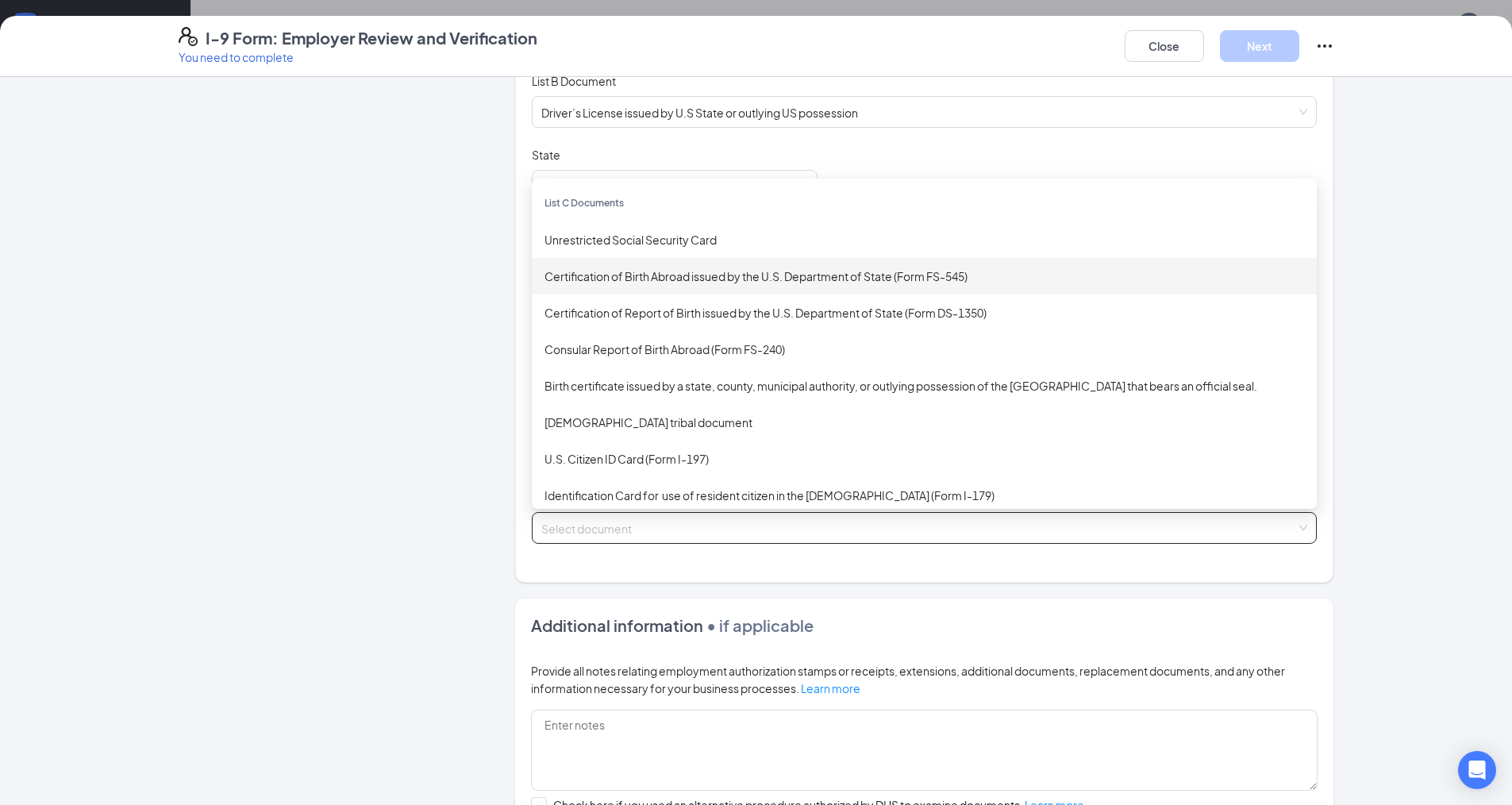
click at [597, 280] on div "Certification of Birth Abroad issued by the U.S. Department of State (Form FS-5…" at bounding box center [923, 276] width 759 height 18
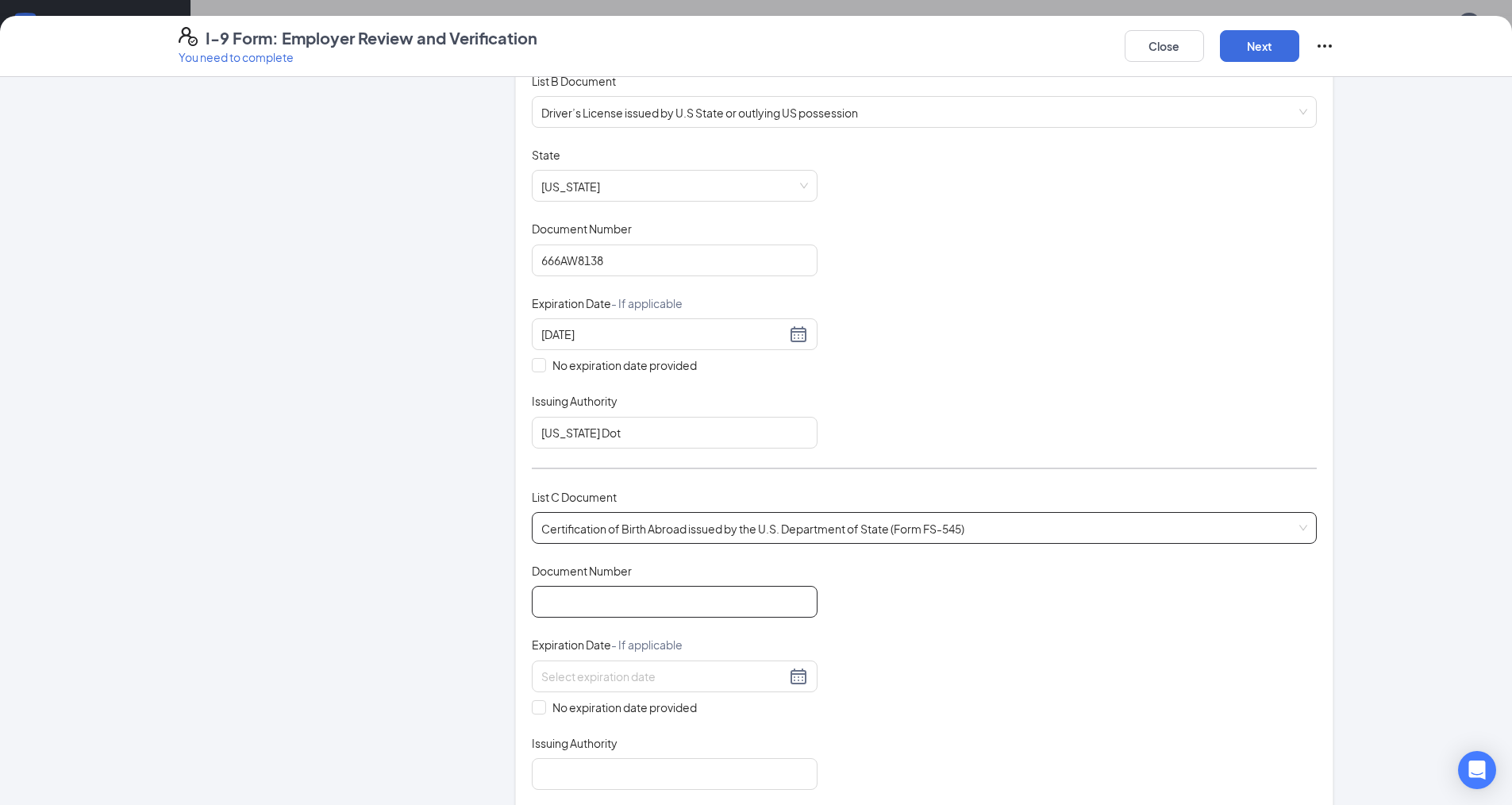
click at [558, 593] on input "Document Number" at bounding box center [675, 602] width 286 height 32
type input "[PHONE_NUMBER]"
click at [536, 706] on input "No expiration date provided" at bounding box center [538, 706] width 11 height 11
checkbox input "true"
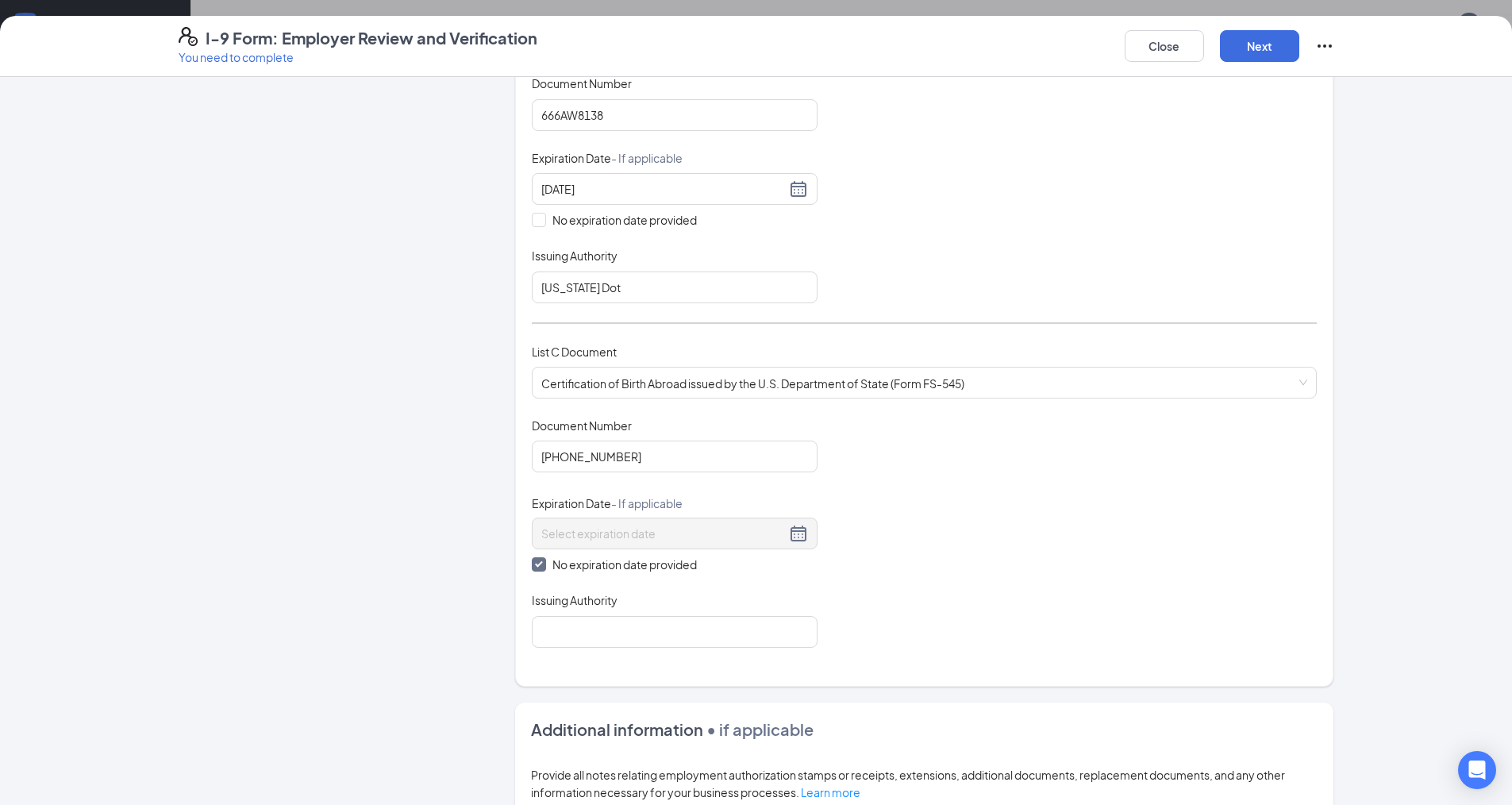
scroll to position [397, 0]
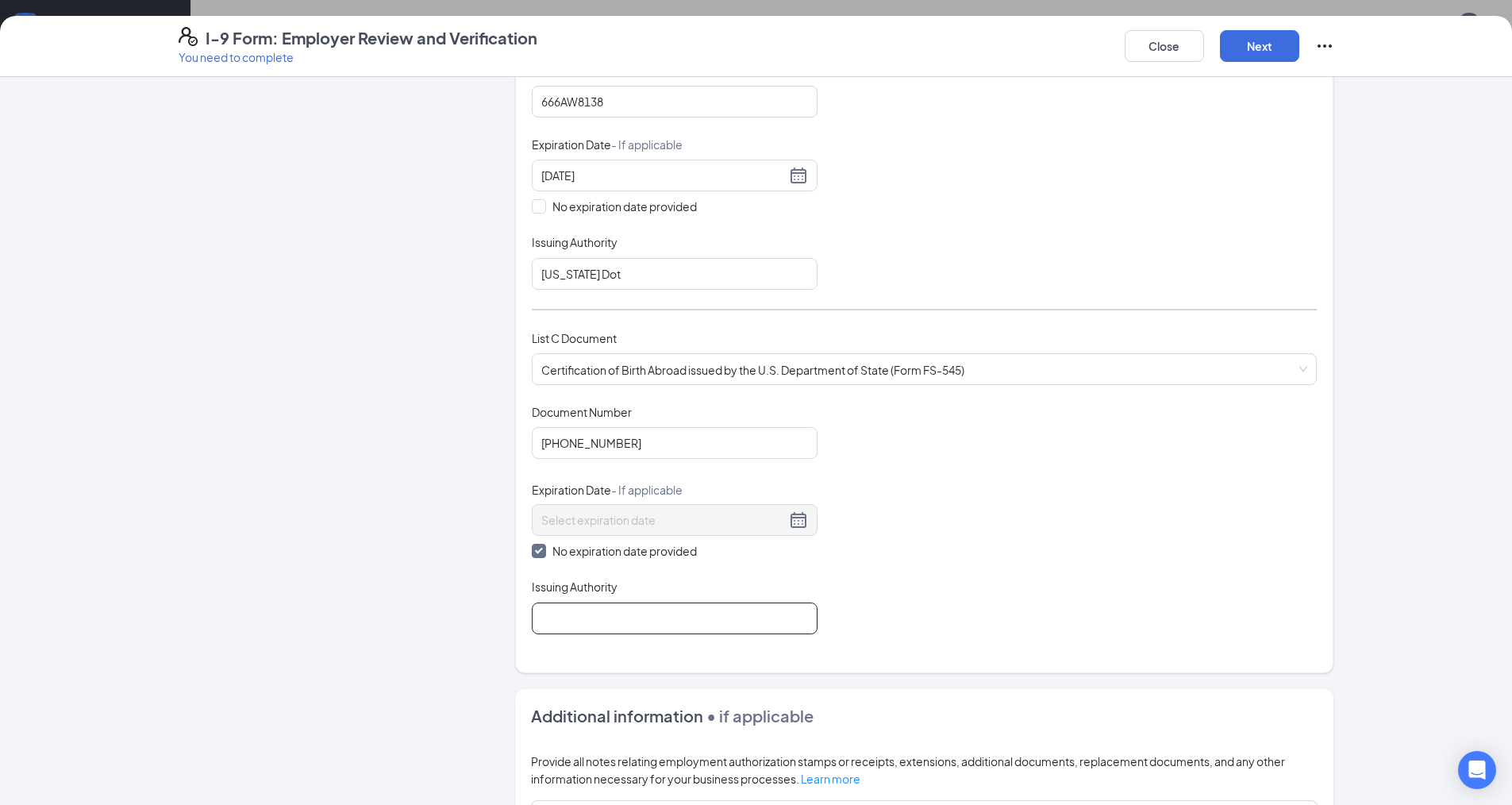
click at [608, 621] on input "Issuing Authority" at bounding box center [675, 619] width 286 height 32
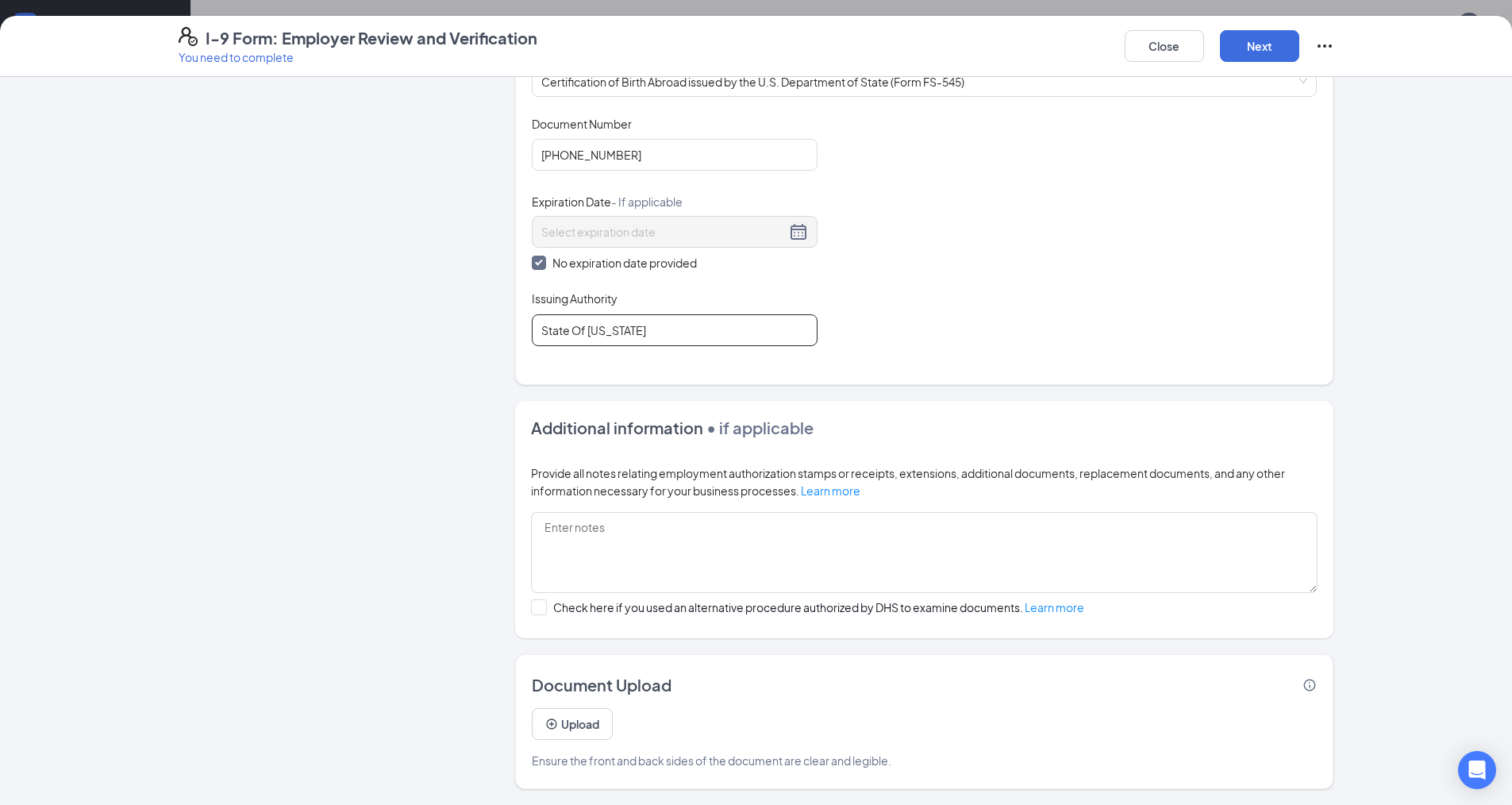
scroll to position [709, 0]
type input "State Of [US_STATE]"
click at [1256, 41] on button "Next" at bounding box center [1260, 46] width 80 height 32
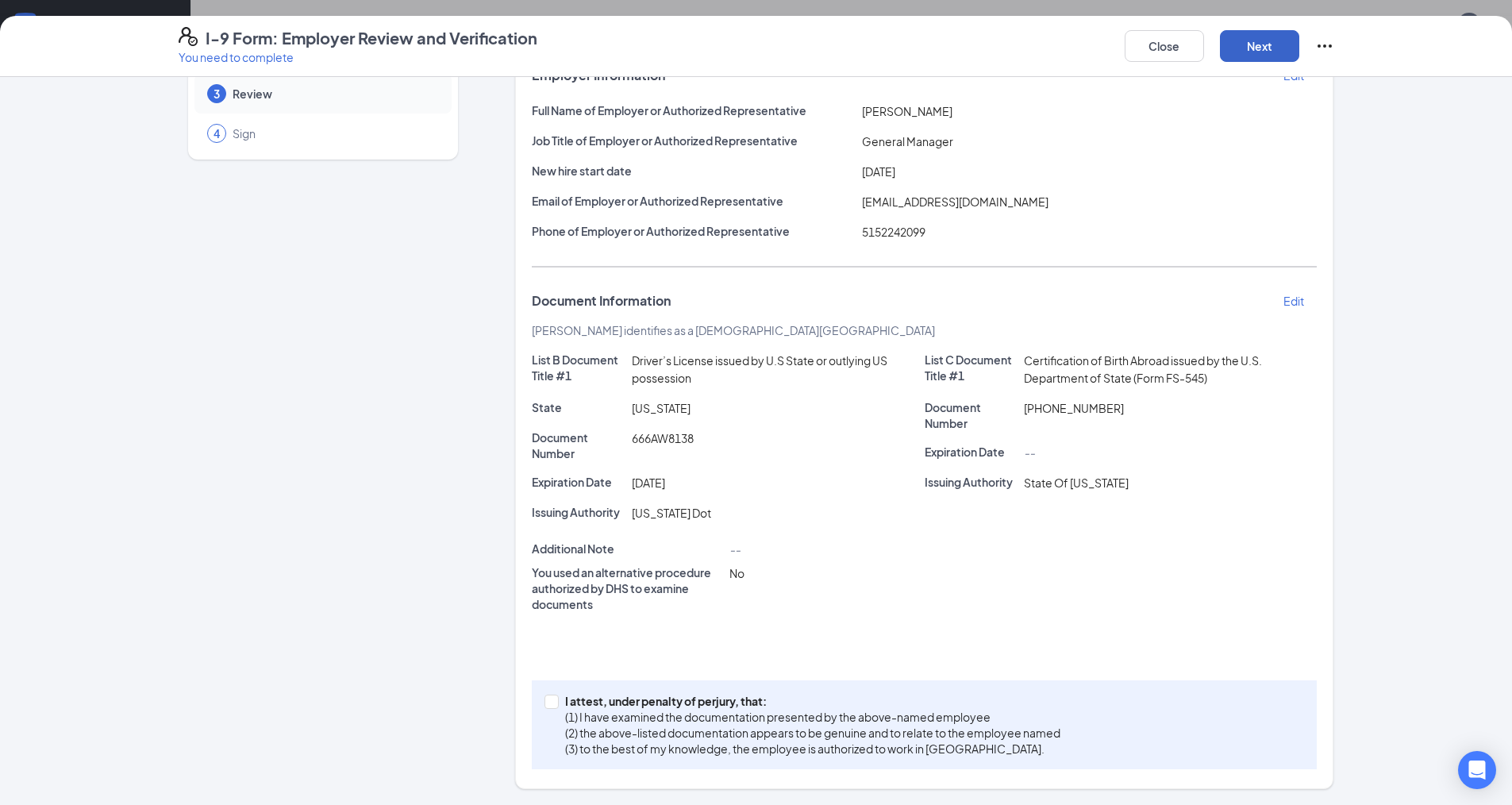
scroll to position [114, 0]
click at [550, 700] on input "I attest, under penalty of perjury, that: (1) I have examined the documentation…" at bounding box center [550, 700] width 11 height 11
checkbox input "true"
click at [1264, 52] on button "Next" at bounding box center [1260, 46] width 80 height 32
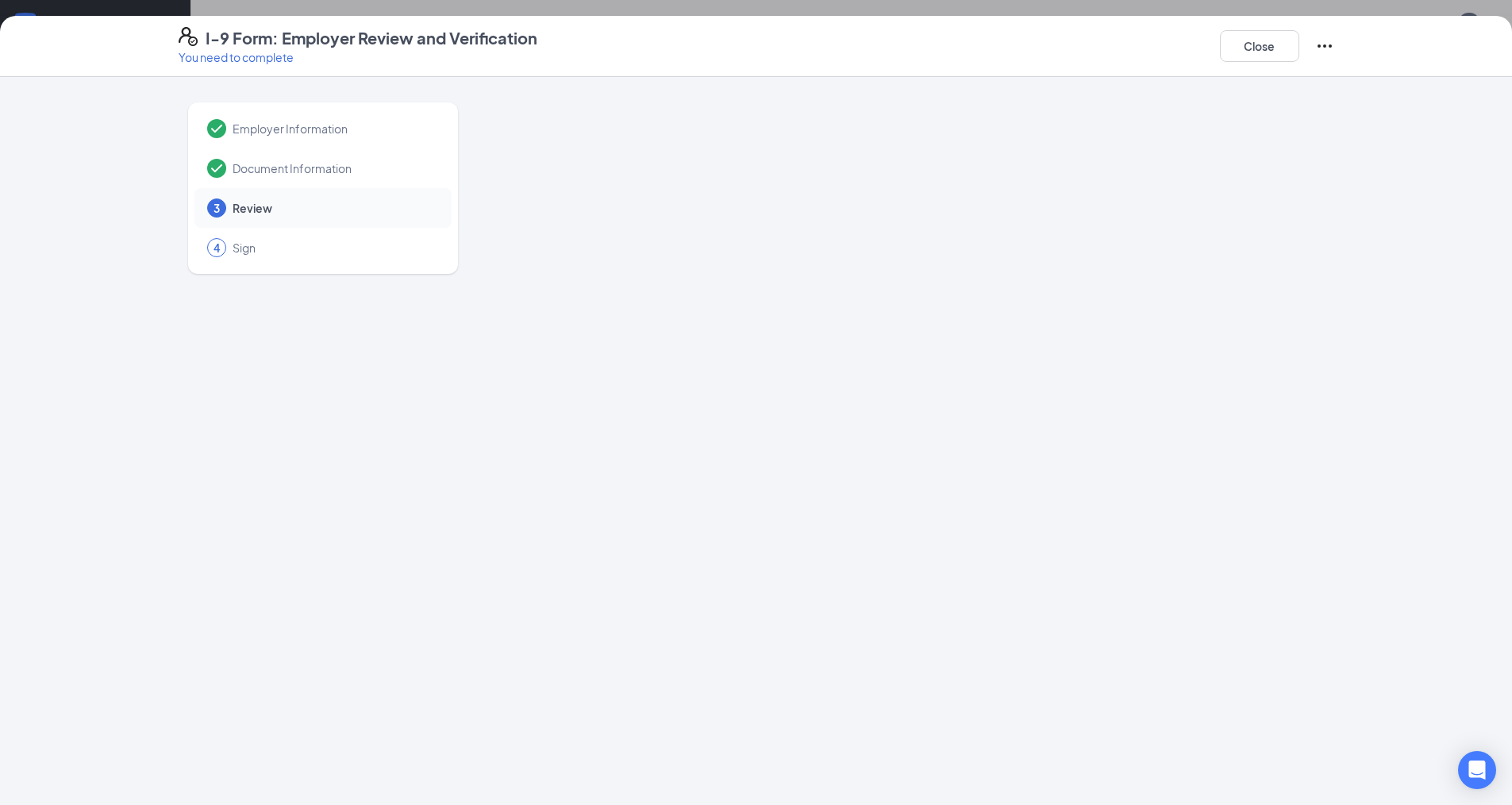
scroll to position [0, 0]
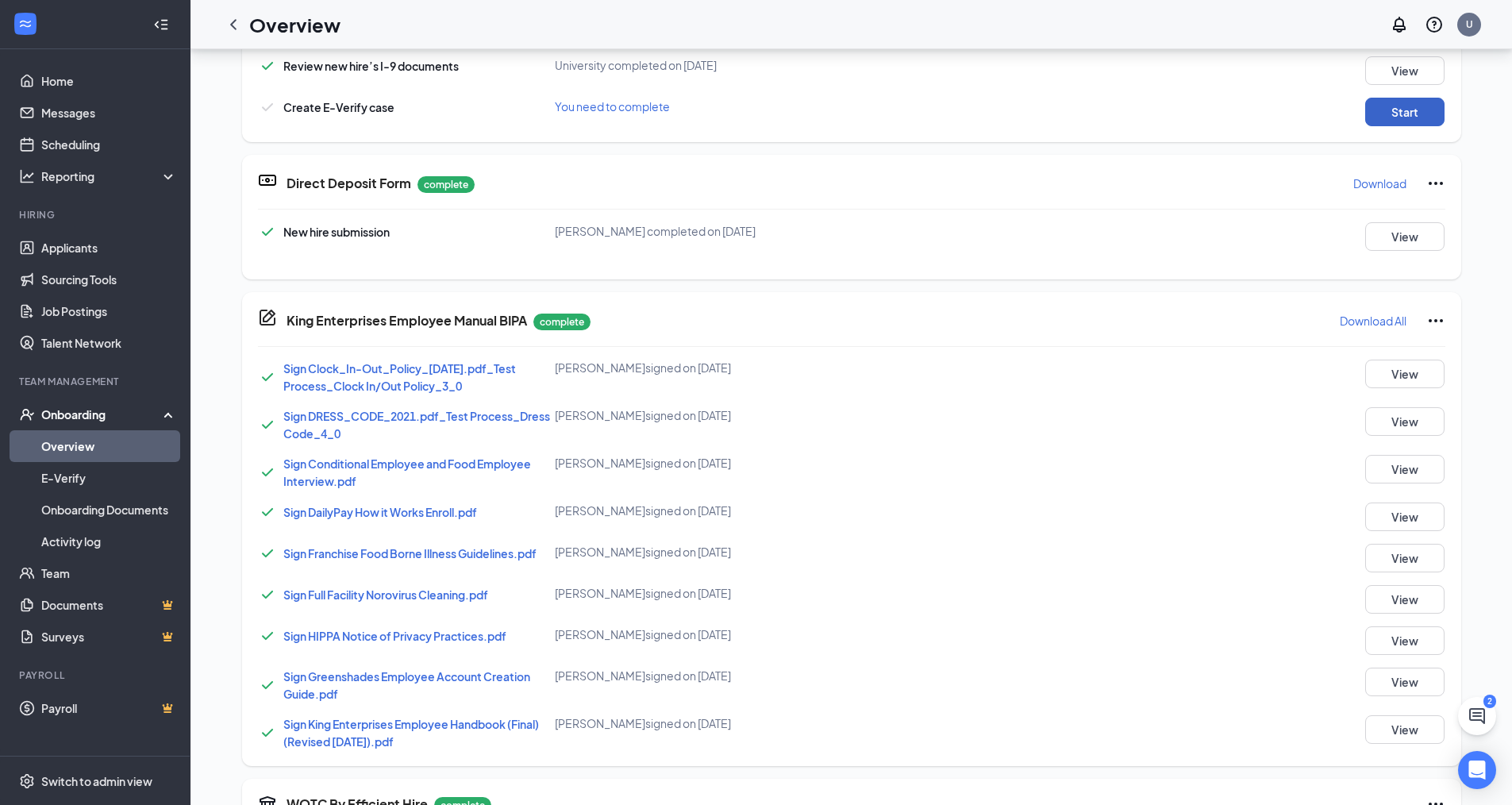
click at [1408, 116] on button "Start" at bounding box center [1405, 111] width 80 height 29
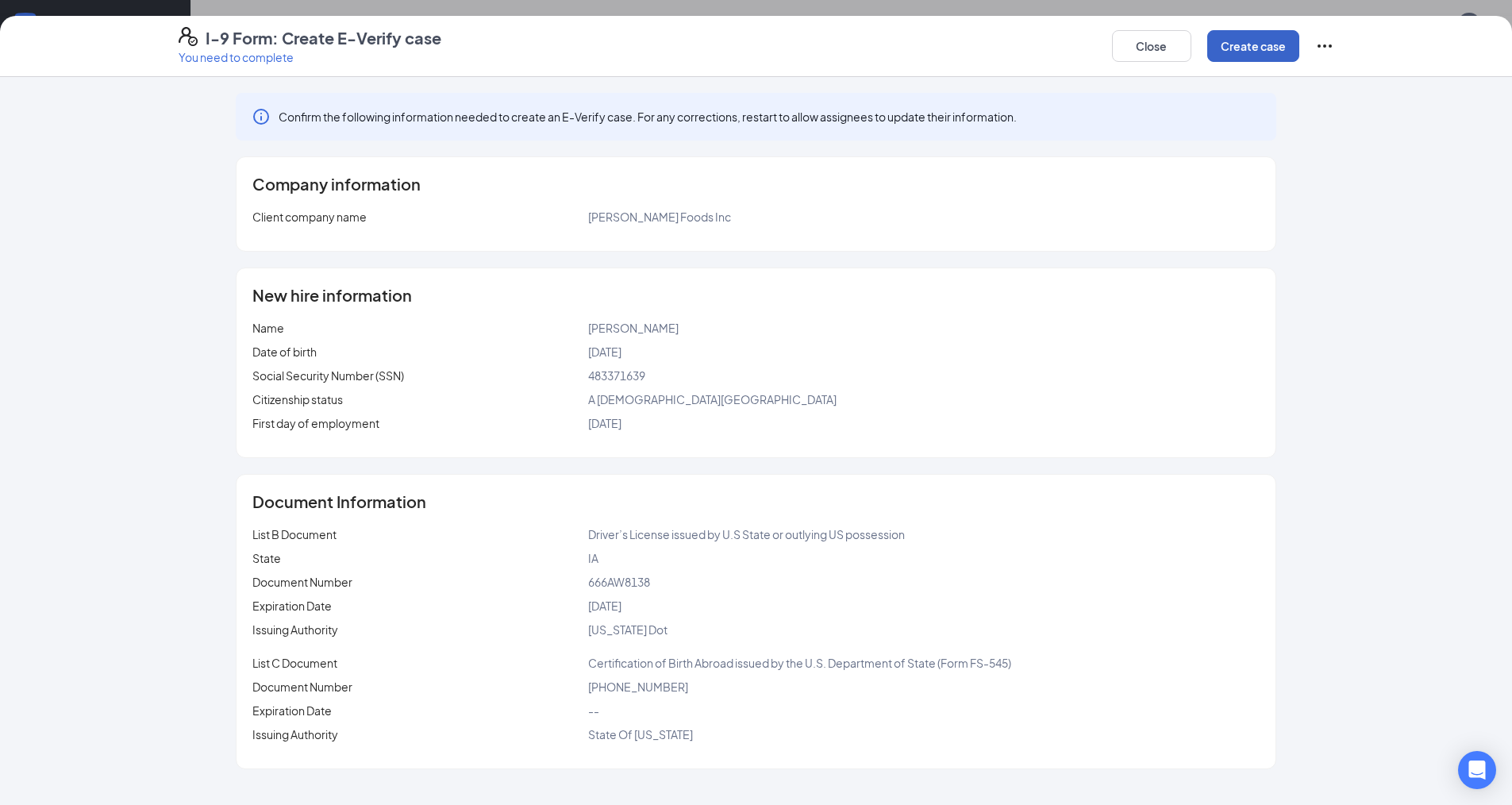
click at [1257, 52] on button "Create case" at bounding box center [1252, 46] width 92 height 32
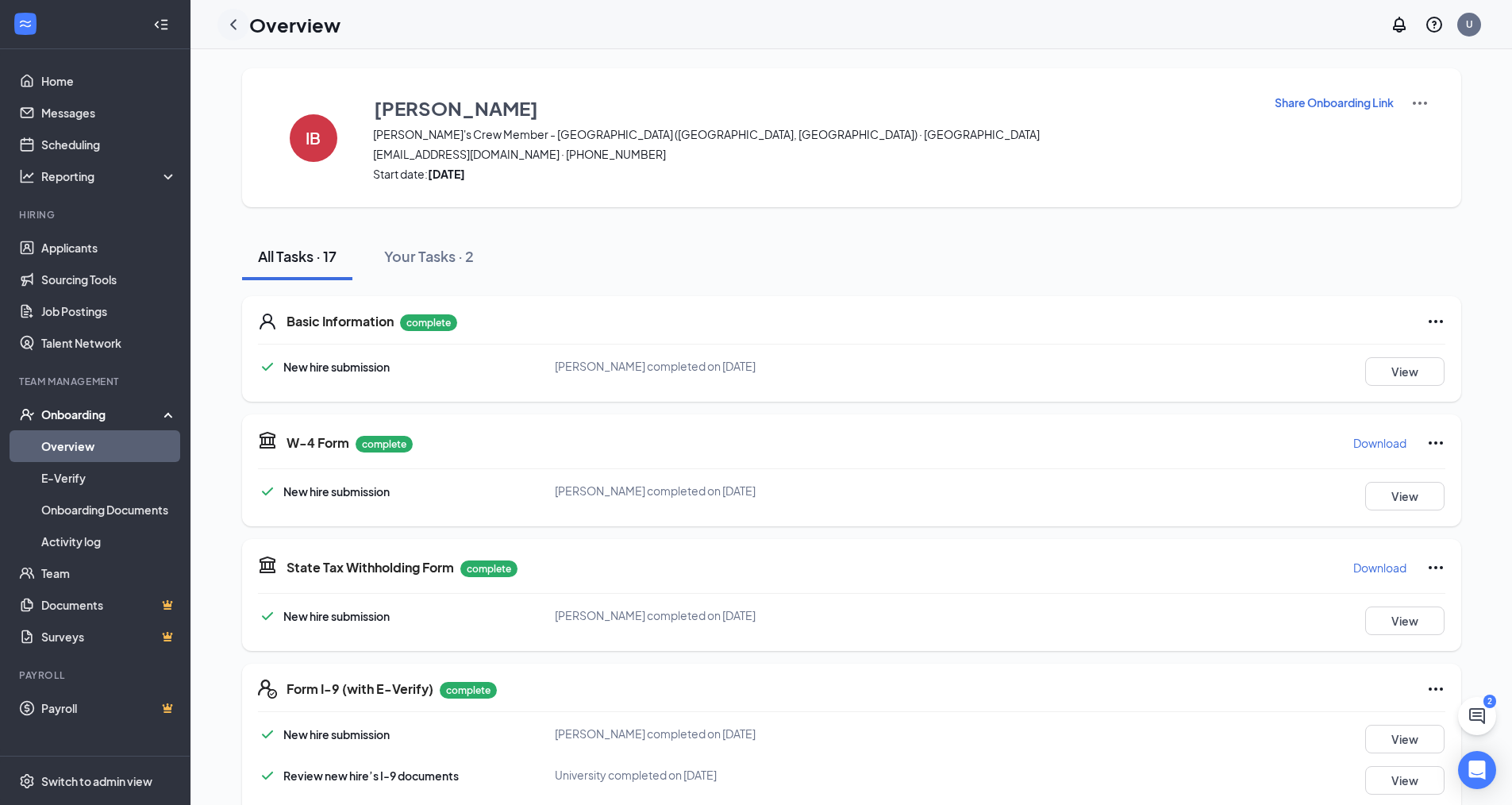
click at [234, 28] on icon "ChevronLeft" at bounding box center [233, 24] width 19 height 19
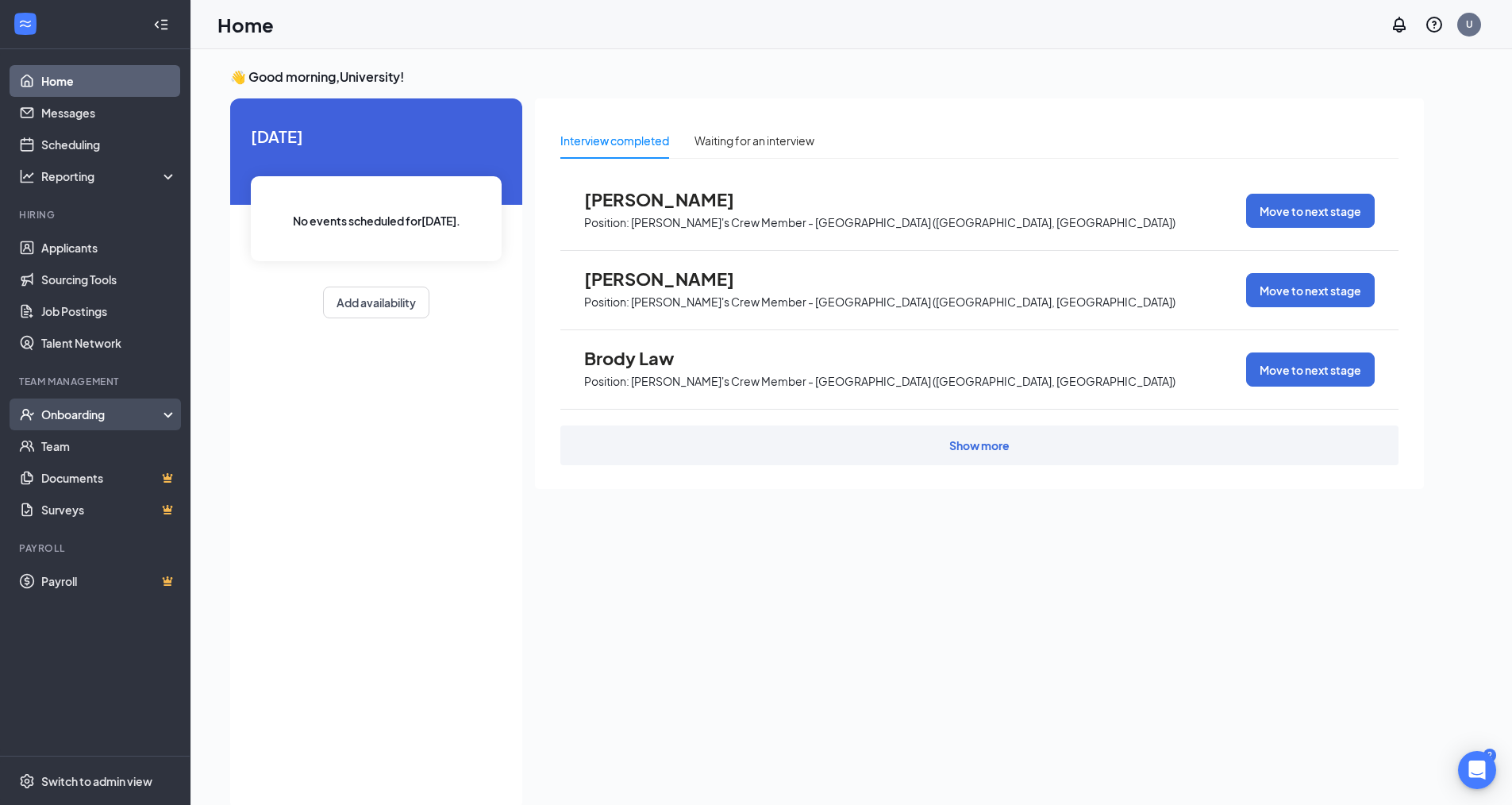
click at [66, 418] on div "Onboarding" at bounding box center [103, 414] width 122 height 16
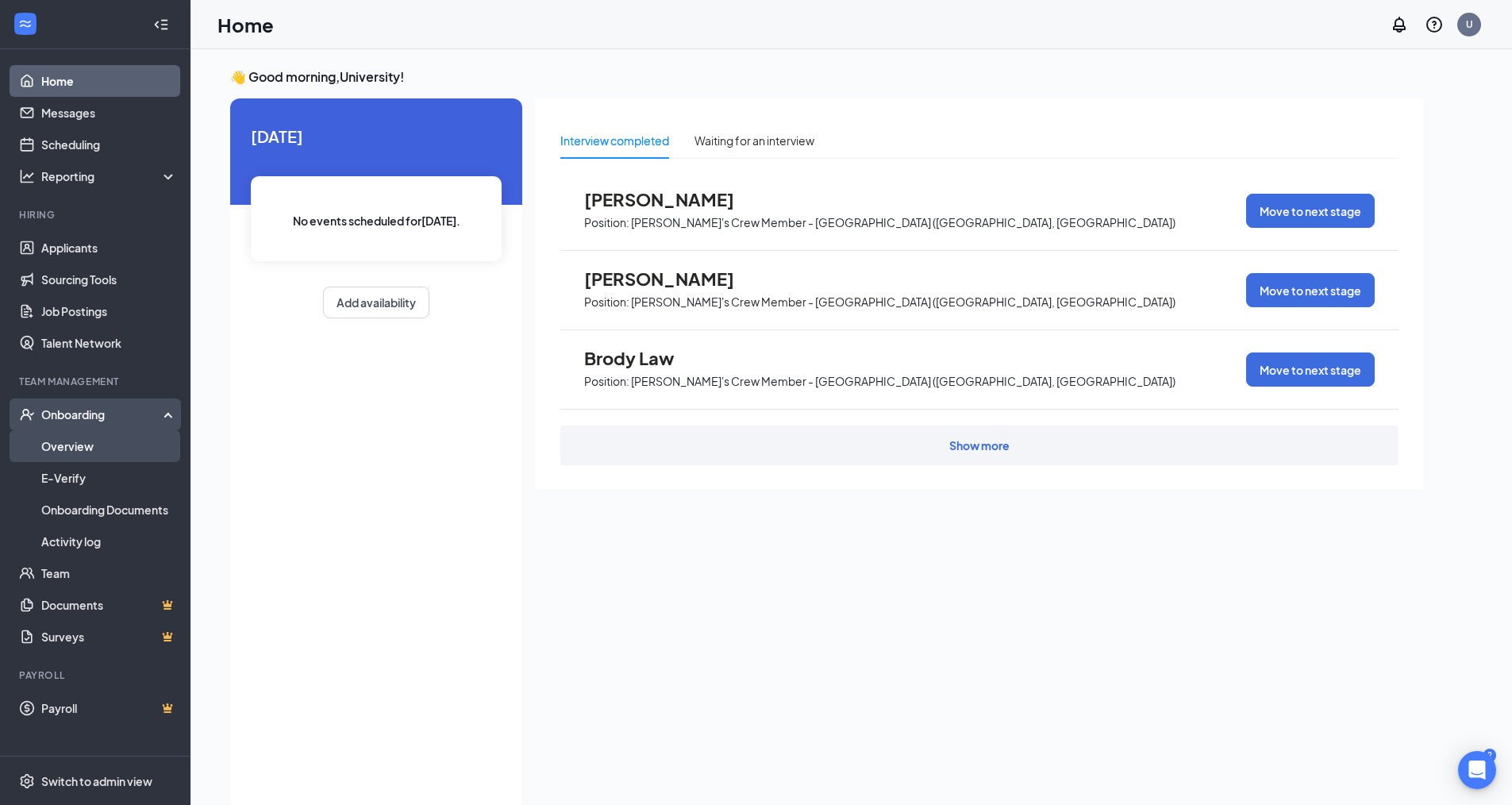
click at [63, 445] on link "Overview" at bounding box center [109, 446] width 135 height 32
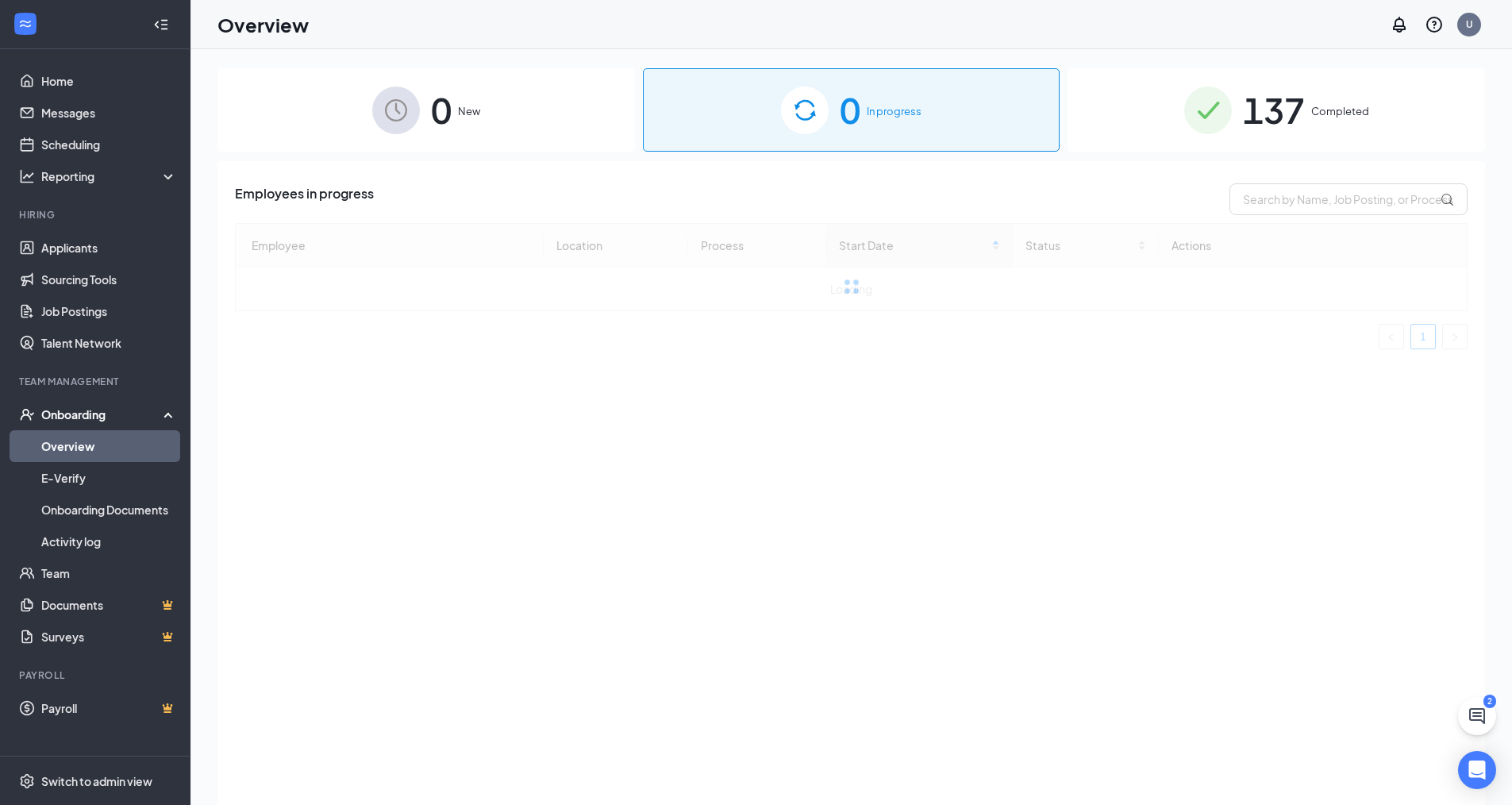
click at [1275, 113] on span "137" at bounding box center [1274, 109] width 62 height 55
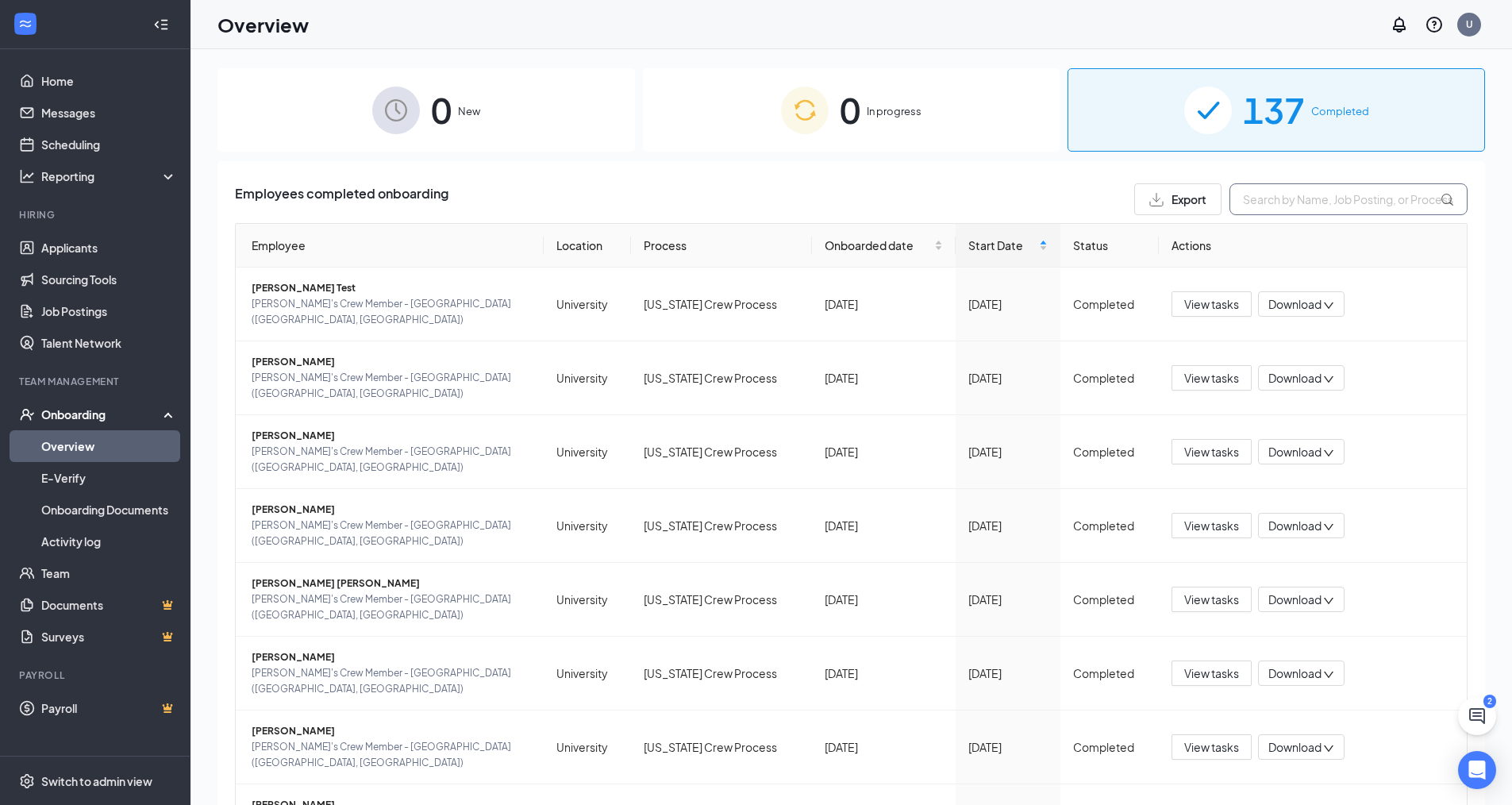
drag, startPoint x: 1261, startPoint y: 198, endPoint x: 1252, endPoint y: 190, distance: 12.0
click at [1265, 198] on input "text" at bounding box center [1348, 199] width 238 height 32
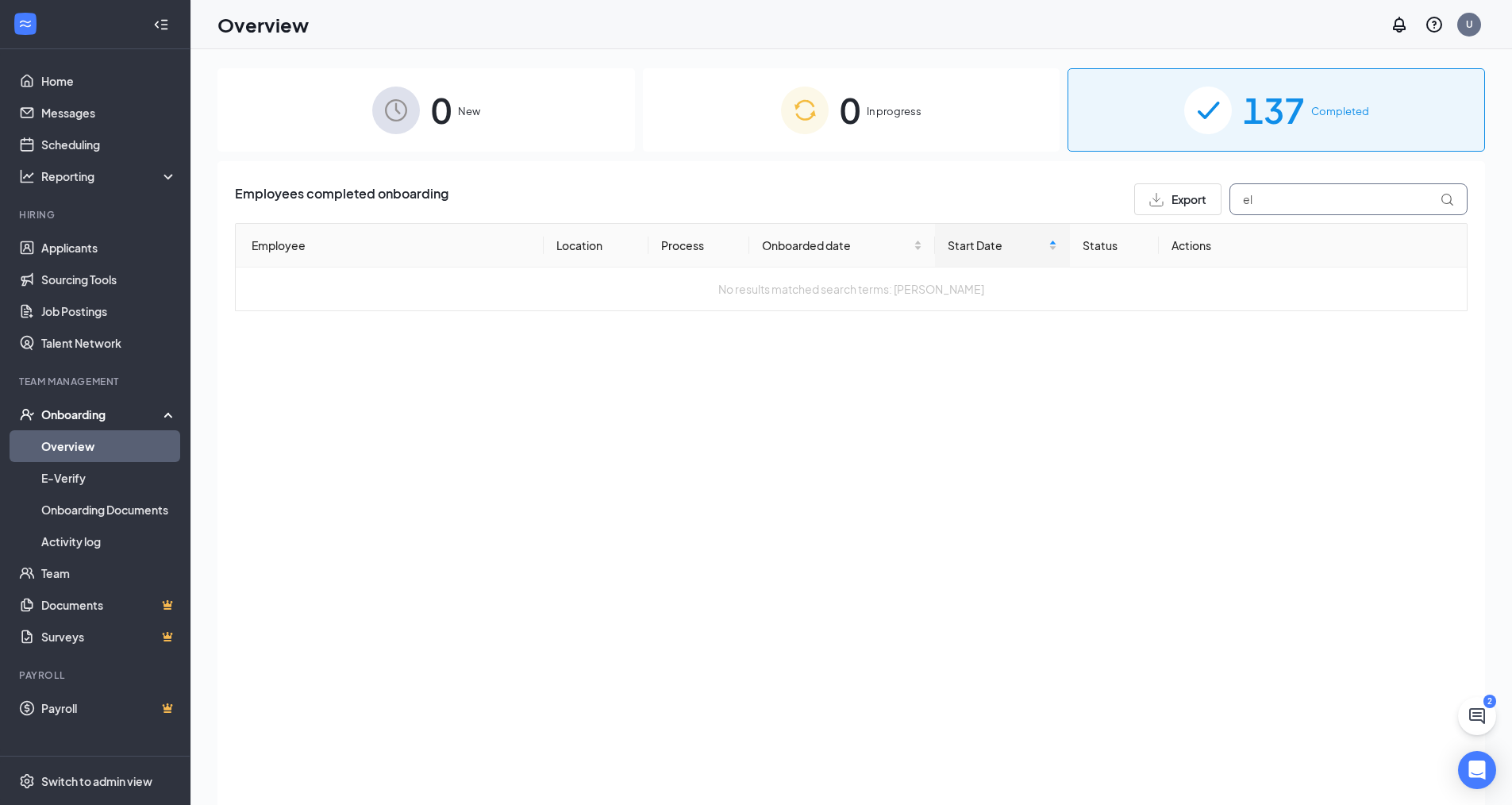
type input "e"
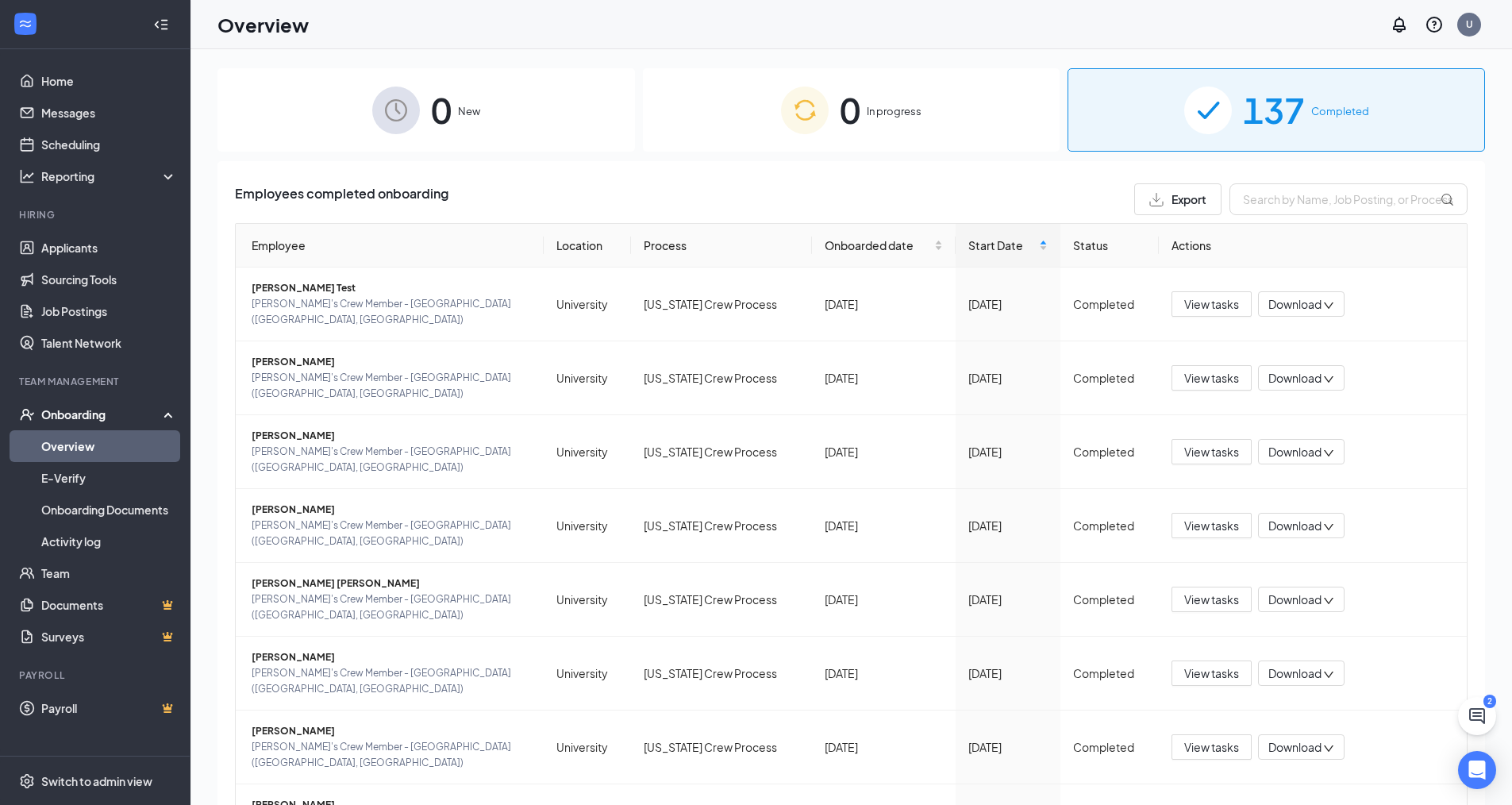
click at [105, 419] on div "Onboarding" at bounding box center [103, 414] width 122 height 16
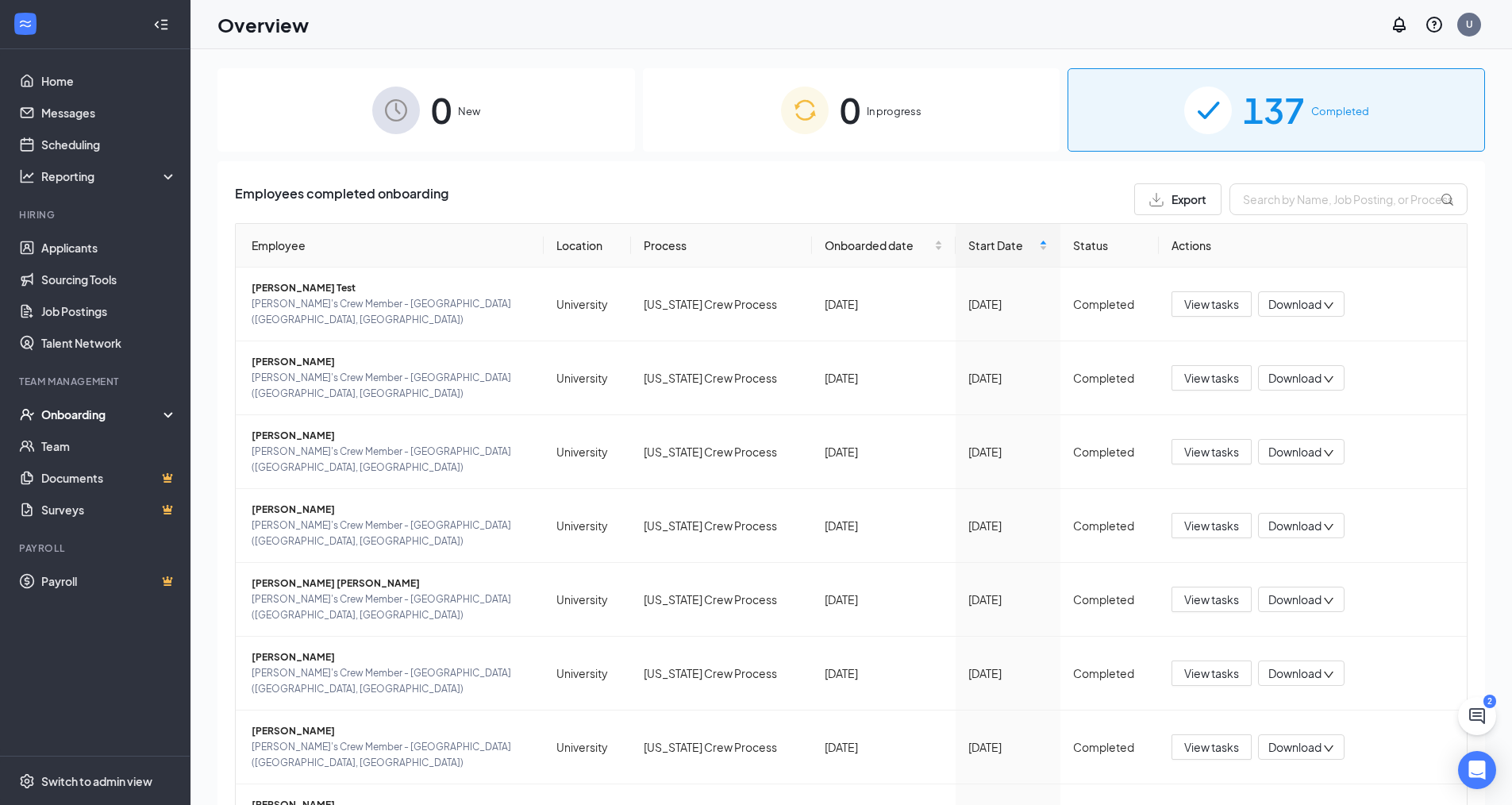
drag, startPoint x: 469, startPoint y: 102, endPoint x: 477, endPoint y: 99, distance: 8.5
click at [469, 101] on div "0 New" at bounding box center [426, 110] width 417 height 83
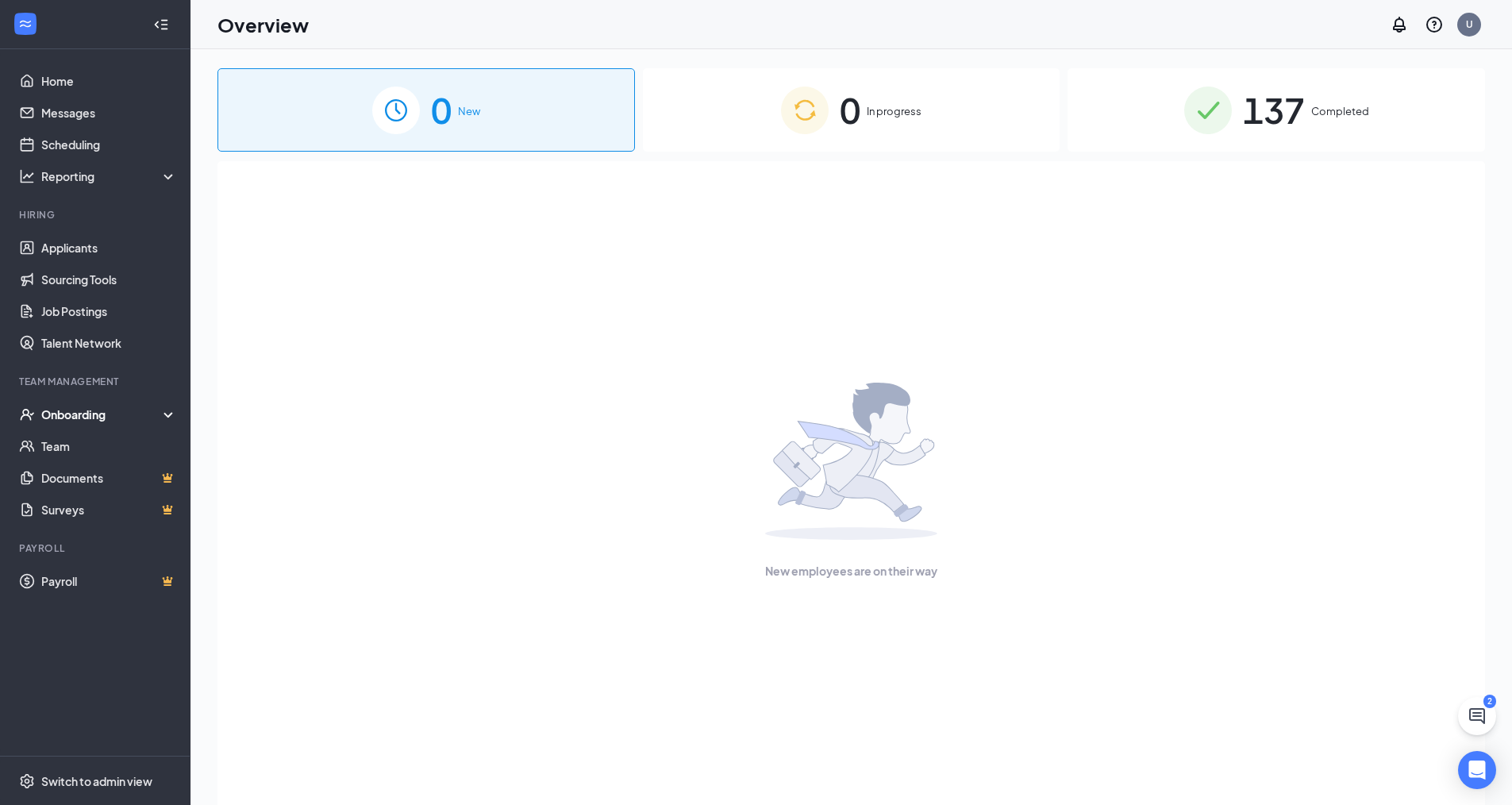
click at [773, 99] on div "0 In progress" at bounding box center [852, 110] width 417 height 83
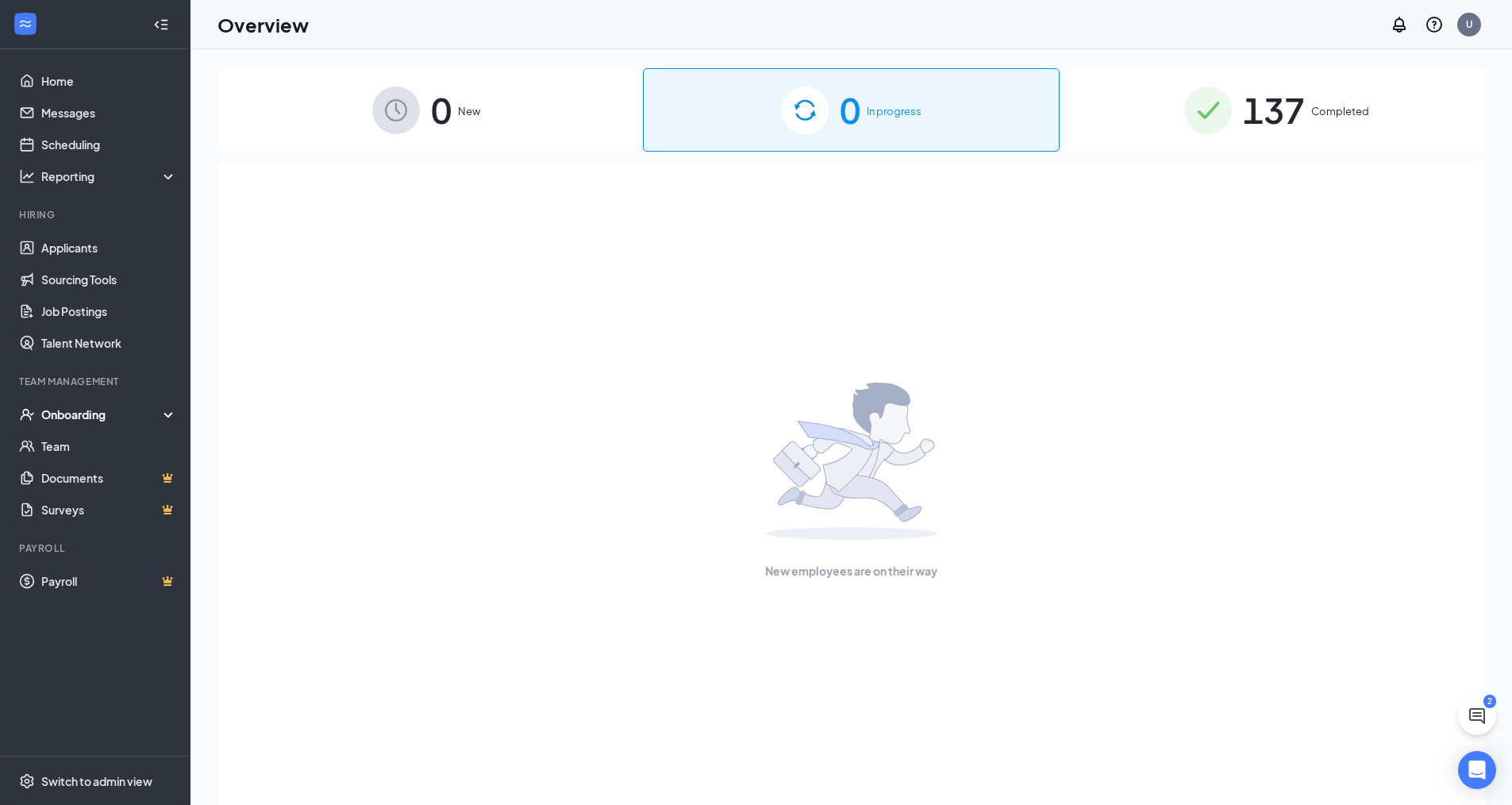
click at [1357, 128] on div "137 Completed" at bounding box center [1277, 110] width 417 height 83
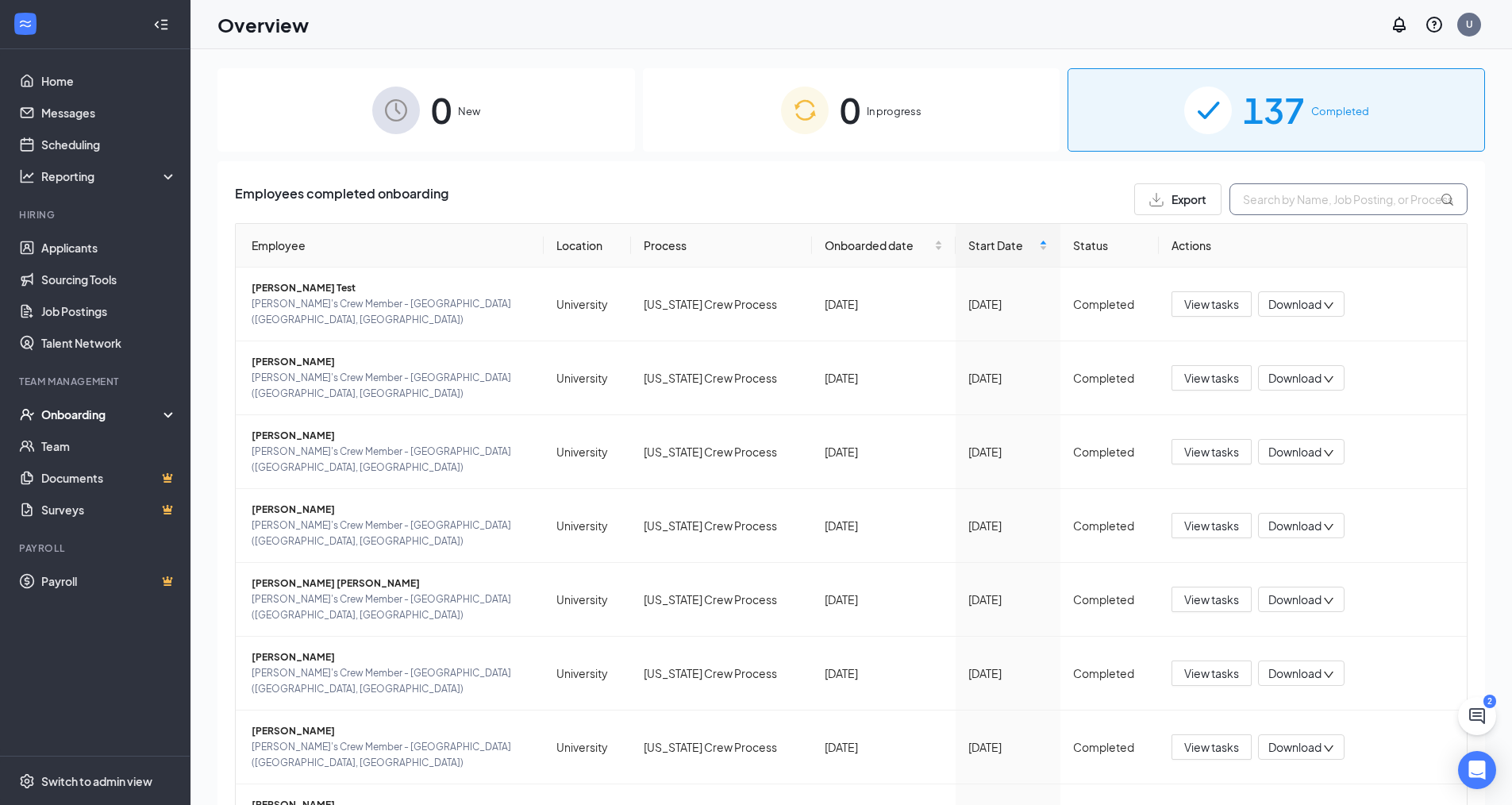
click at [1304, 204] on input "text" at bounding box center [1348, 199] width 238 height 32
click at [1441, 199] on icon at bounding box center [1447, 199] width 14 height 14
click at [1284, 203] on input "crew" at bounding box center [1348, 199] width 238 height 32
type input "c"
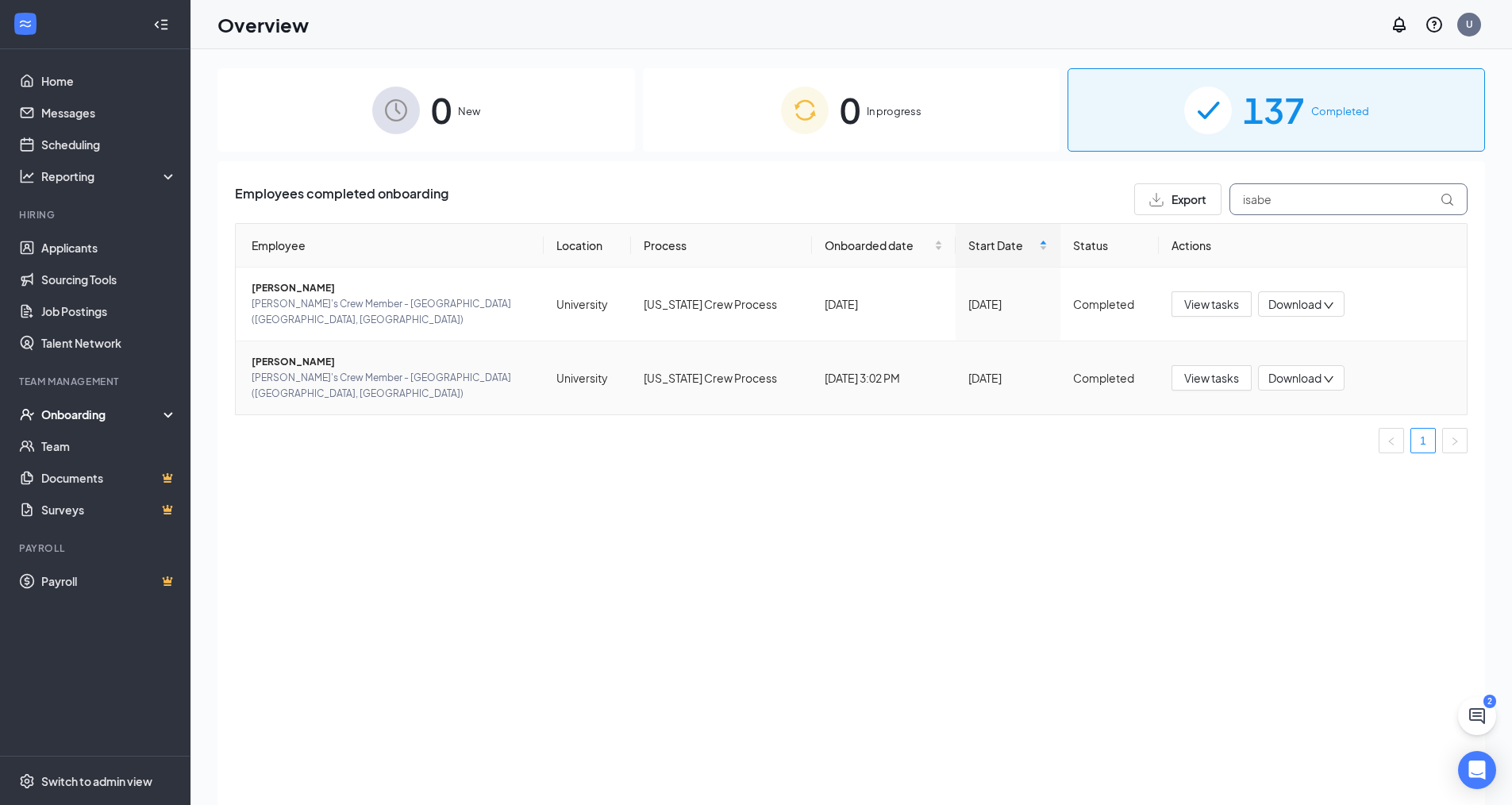
type input "isabe"
click at [480, 354] on span "[PERSON_NAME]" at bounding box center [390, 362] width 279 height 16
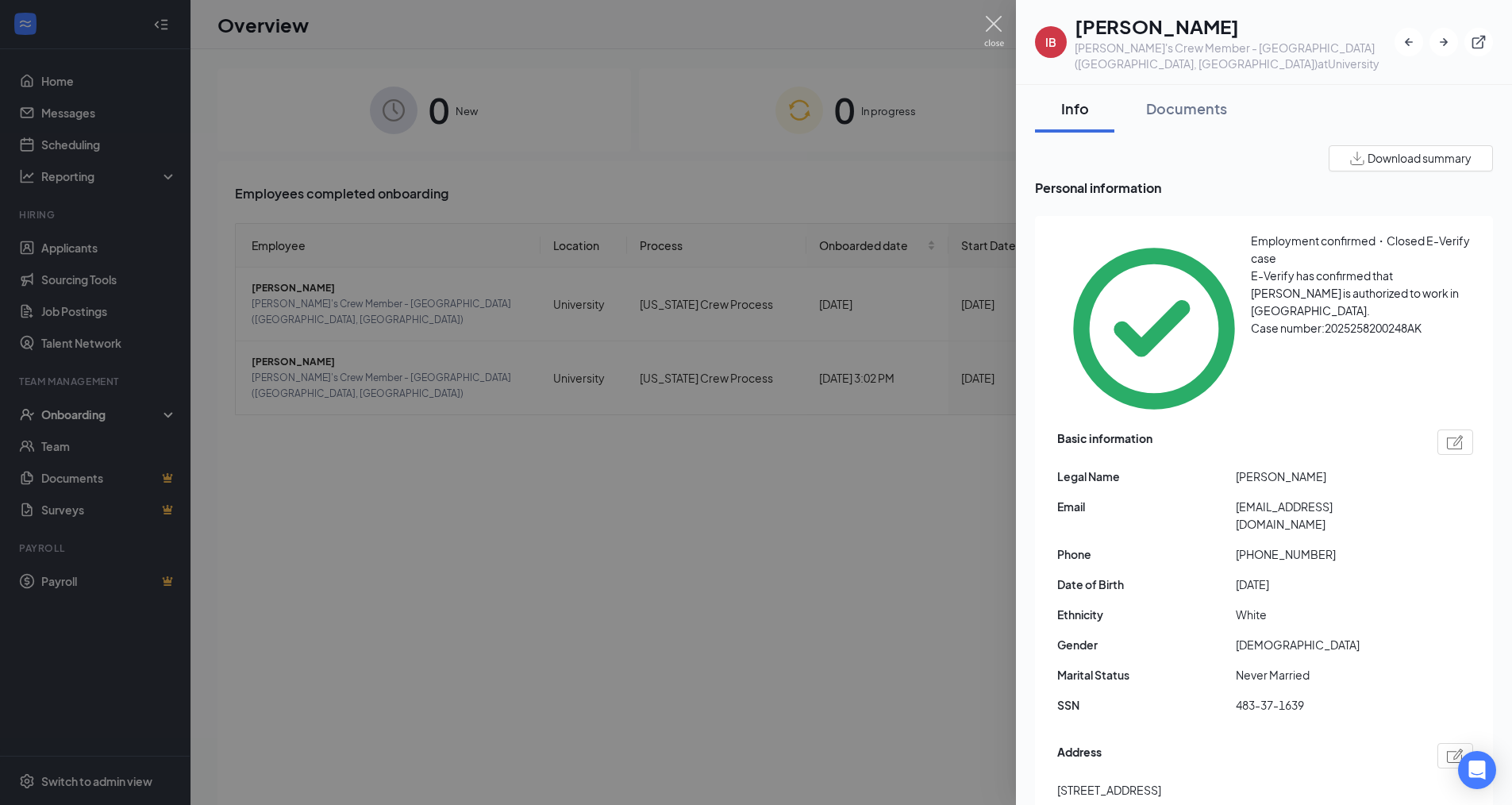
click at [991, 25] on img at bounding box center [994, 31] width 19 height 31
